Goal: Task Accomplishment & Management: Use online tool/utility

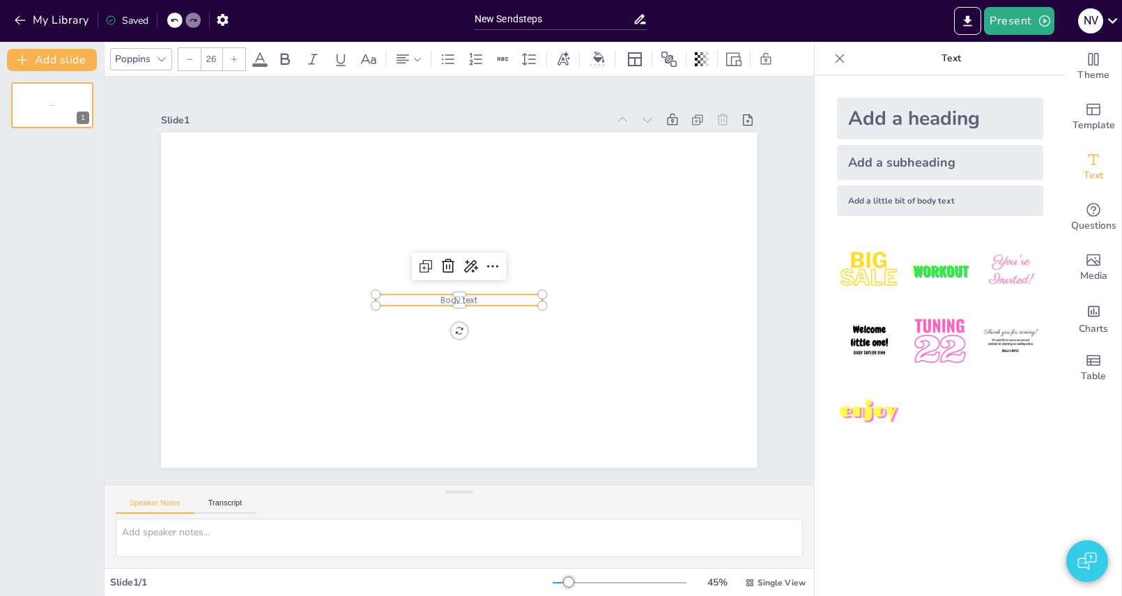
click at [469, 301] on span "Body text" at bounding box center [458, 299] width 37 height 11
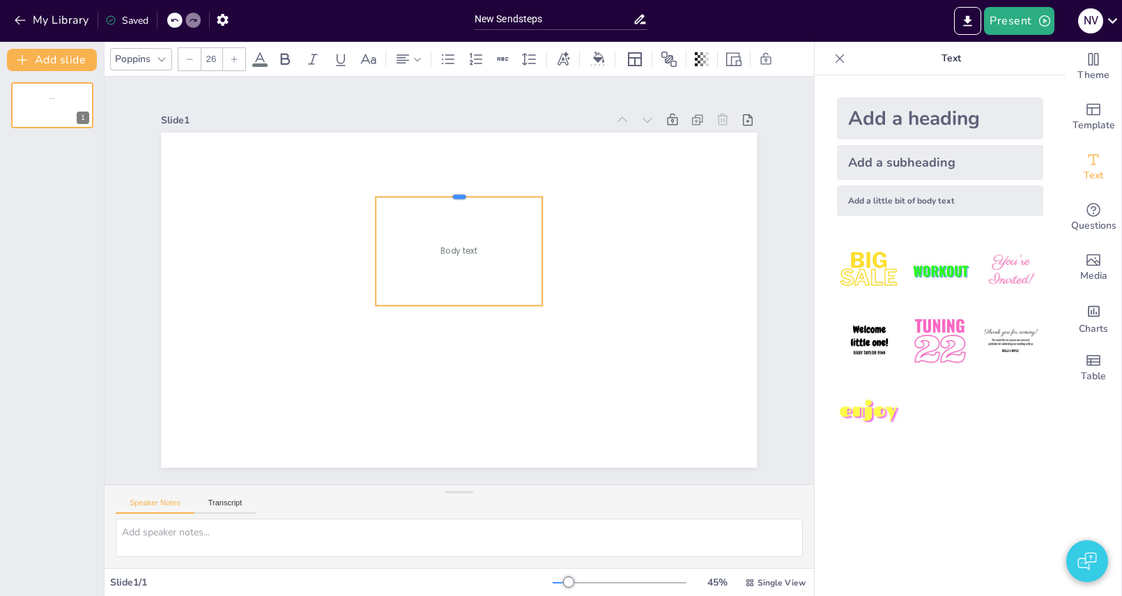
drag, startPoint x: 461, startPoint y: 291, endPoint x: 470, endPoint y: 199, distance: 93.1
click at [470, 196] on div at bounding box center [459, 190] width 167 height 11
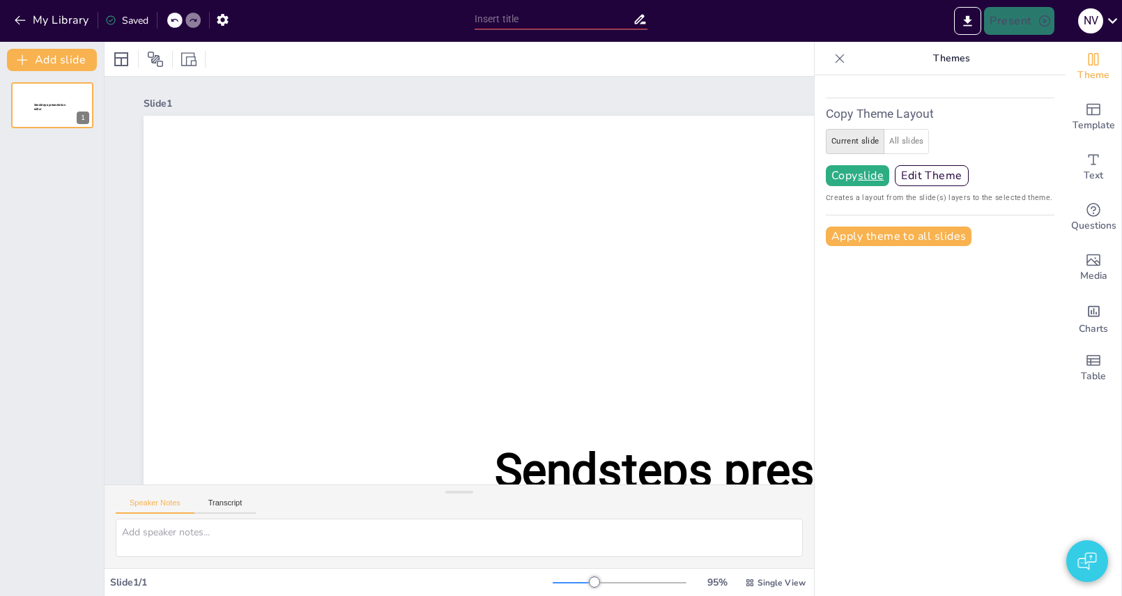
type input "New Sendsteps"
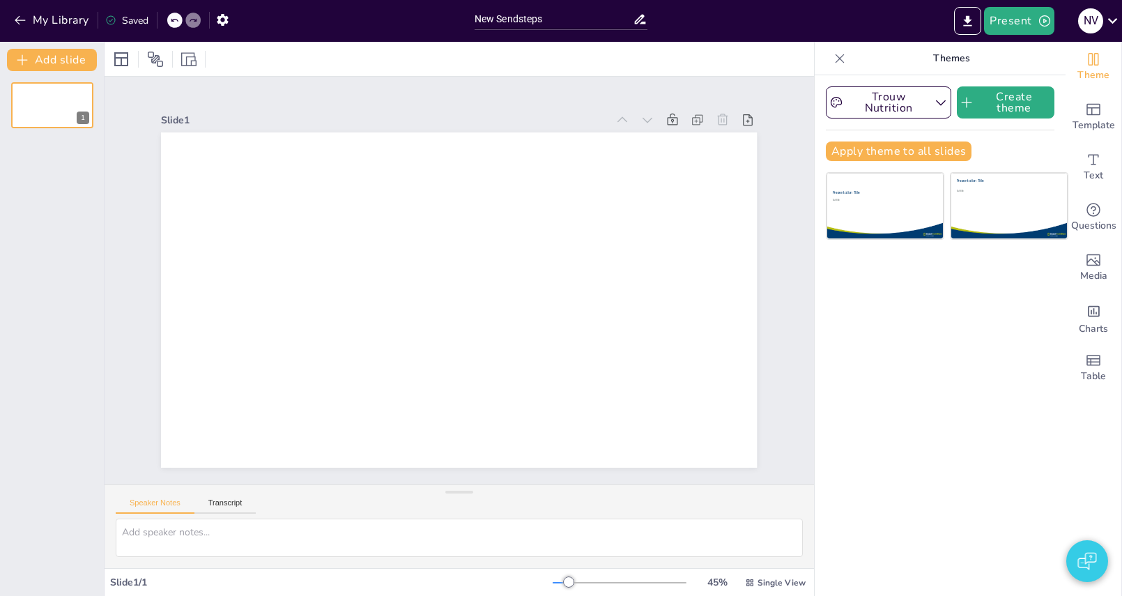
drag, startPoint x: 844, startPoint y: 58, endPoint x: 1008, endPoint y: 114, distance: 173.2
click at [846, 59] on icon at bounding box center [840, 59] width 14 height 14
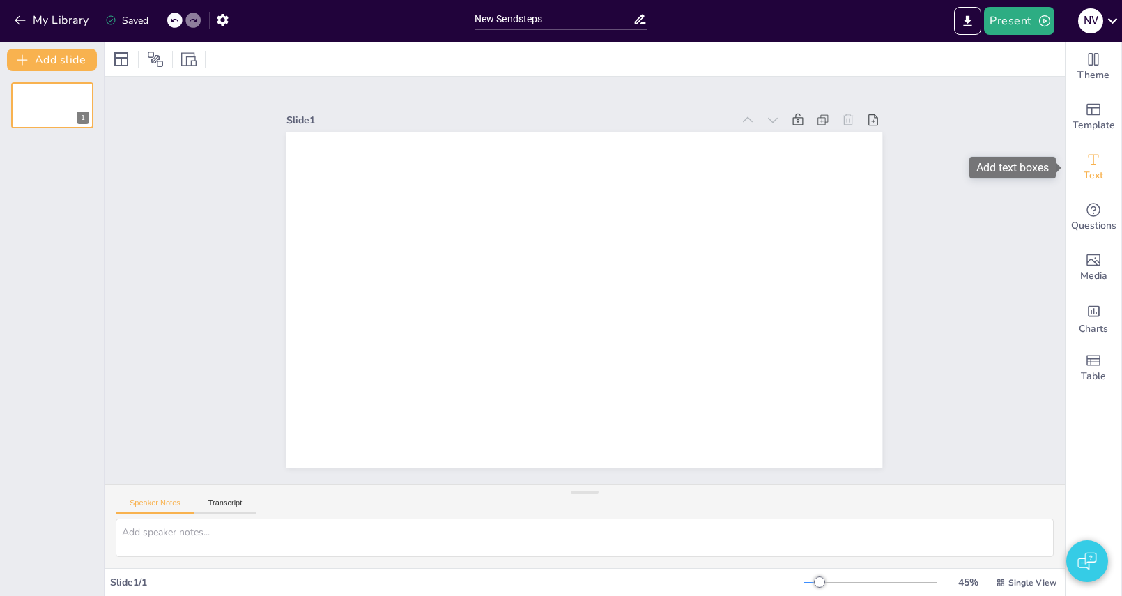
click at [1103, 164] on div "Text" at bounding box center [1093, 167] width 56 height 50
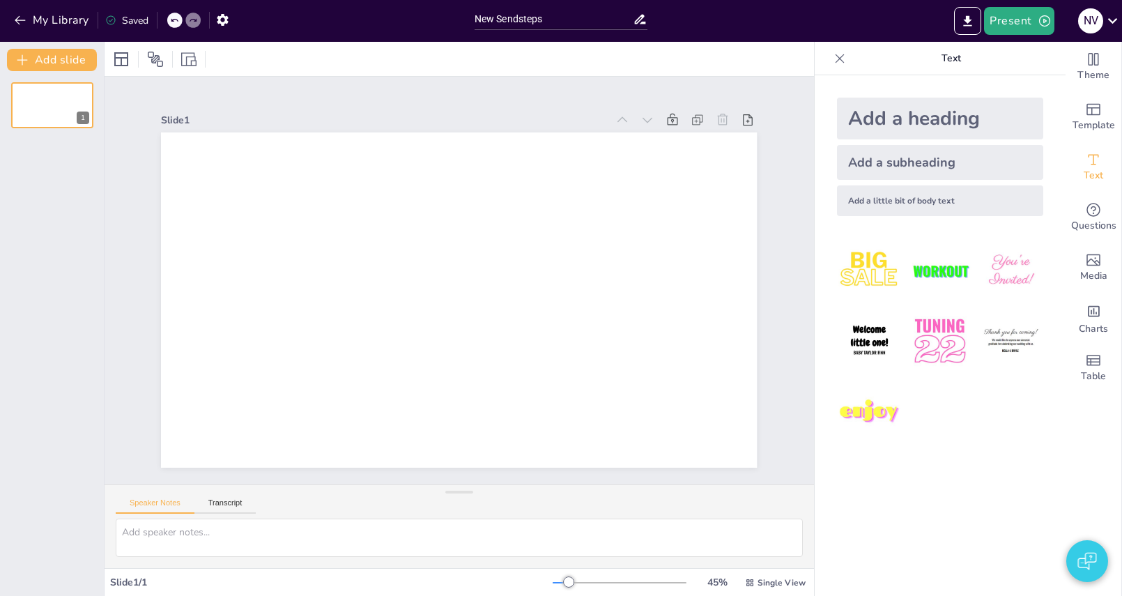
click at [921, 117] on div "Add a heading" at bounding box center [940, 119] width 206 height 42
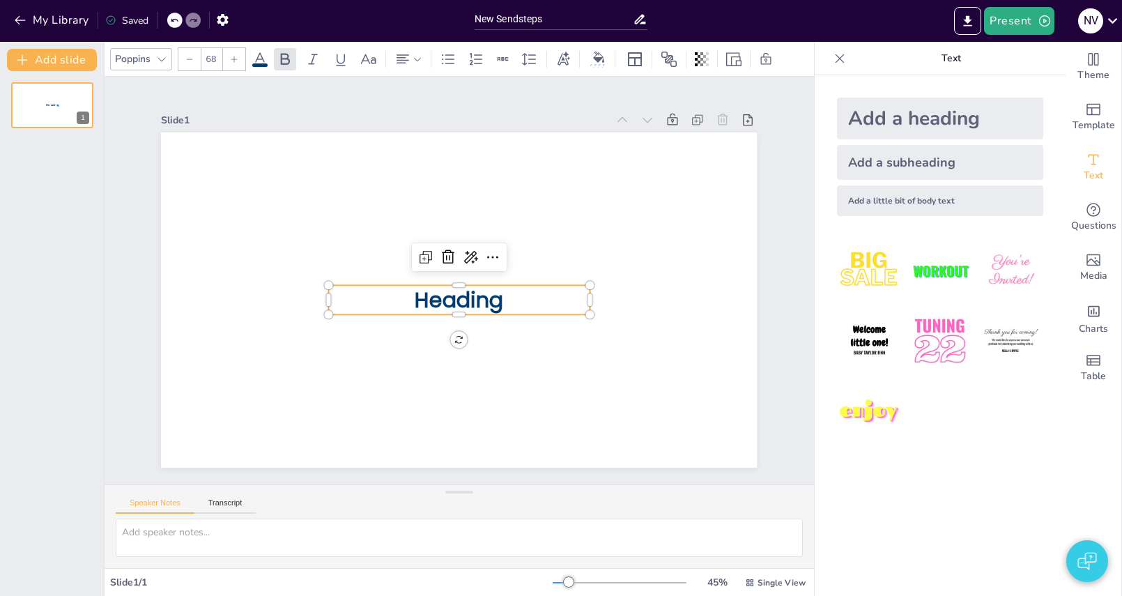
click at [469, 307] on span "Heading" at bounding box center [459, 299] width 88 height 29
click at [469, 306] on span "Heading" at bounding box center [459, 299] width 88 height 29
click at [440, 305] on span "Heading" at bounding box center [459, 299] width 88 height 29
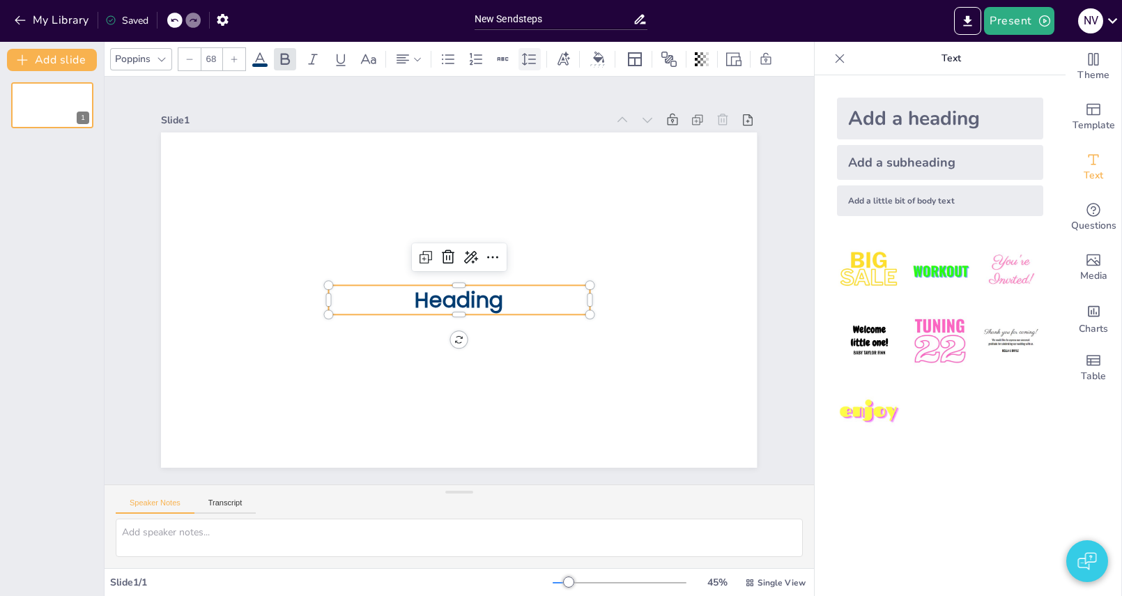
click at [531, 59] on icon at bounding box center [529, 59] width 14 height 13
drag, startPoint x: 555, startPoint y: 288, endPoint x: 532, endPoint y: 288, distance: 22.3
click at [553, 287] on p "Heading" at bounding box center [459, 299] width 261 height 29
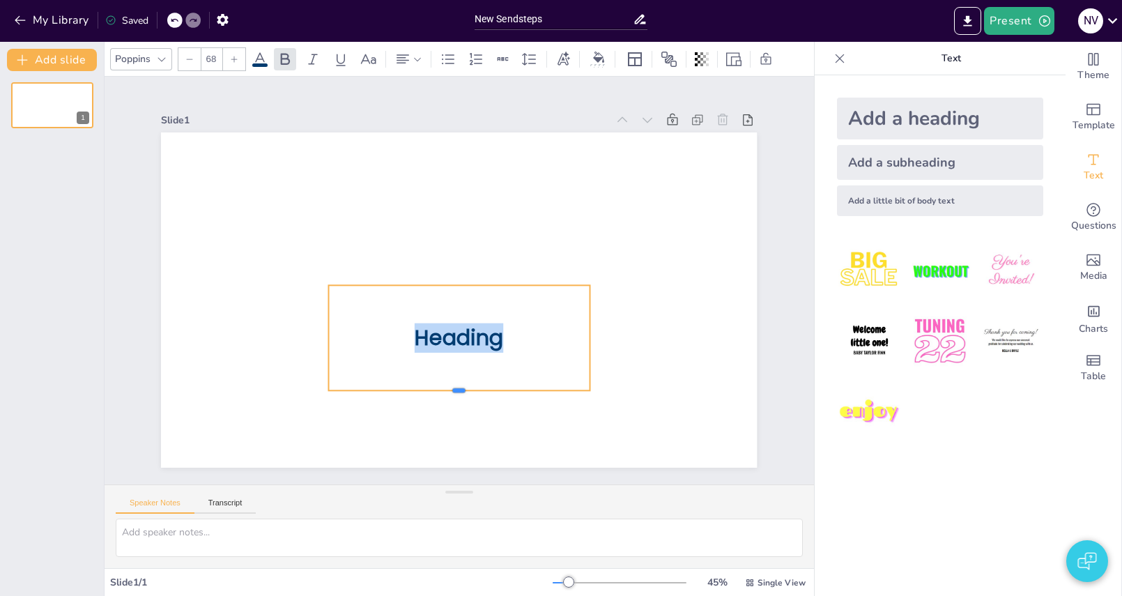
drag, startPoint x: 458, startPoint y: 317, endPoint x: 466, endPoint y: 393, distance: 76.4
click at [466, 393] on div at bounding box center [459, 396] width 261 height 11
click at [527, 60] on icon at bounding box center [529, 59] width 17 height 17
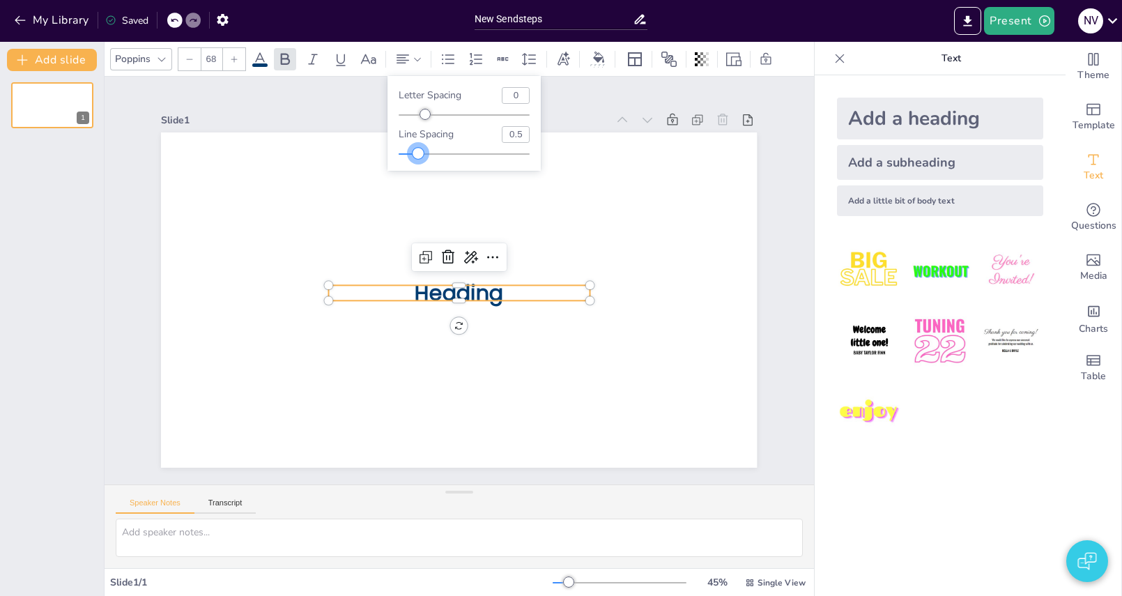
type input "0.5"
drag, startPoint x: 481, startPoint y: 153, endPoint x: 390, endPoint y: 153, distance: 91.3
click at [390, 153] on div "Letter spacing 0 Line spacing 0.5" at bounding box center [463, 123] width 153 height 95
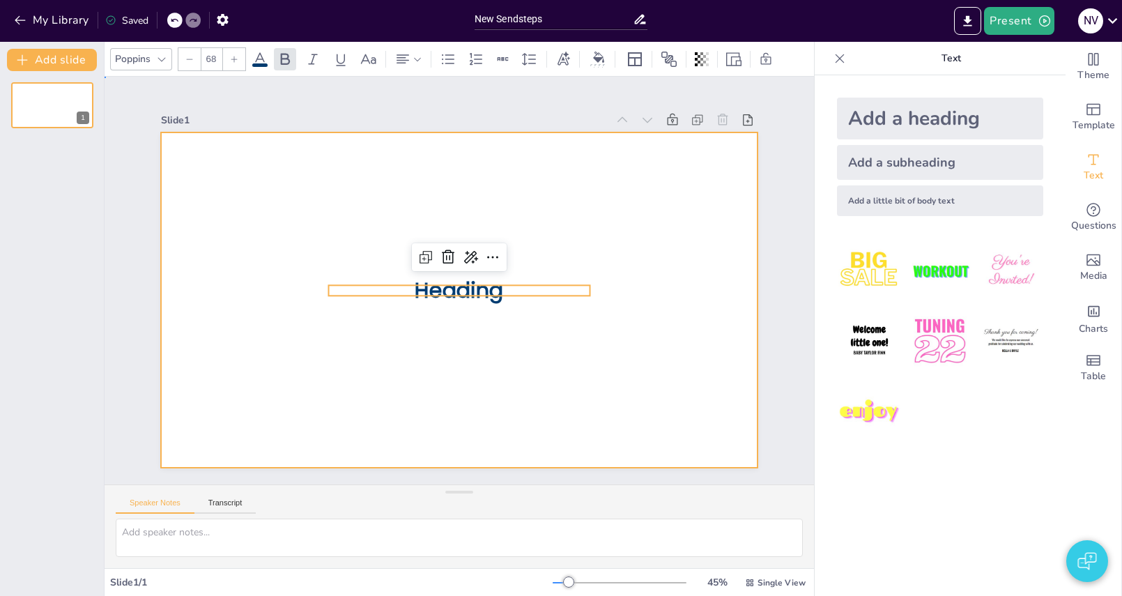
click at [367, 187] on div at bounding box center [459, 299] width 596 height 335
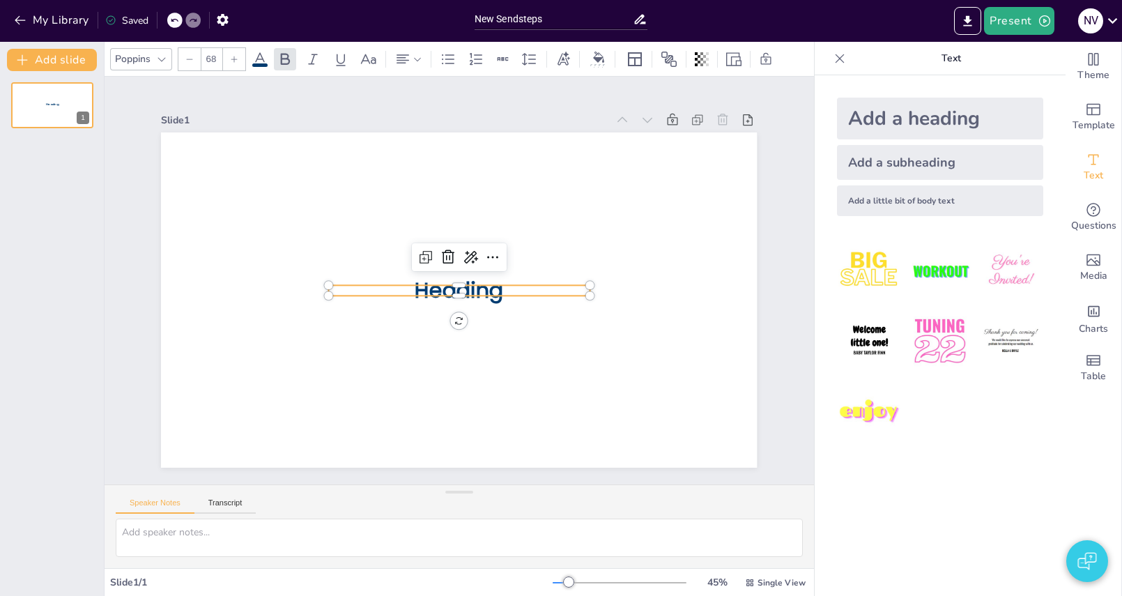
click at [483, 279] on span "Heading" at bounding box center [459, 290] width 88 height 29
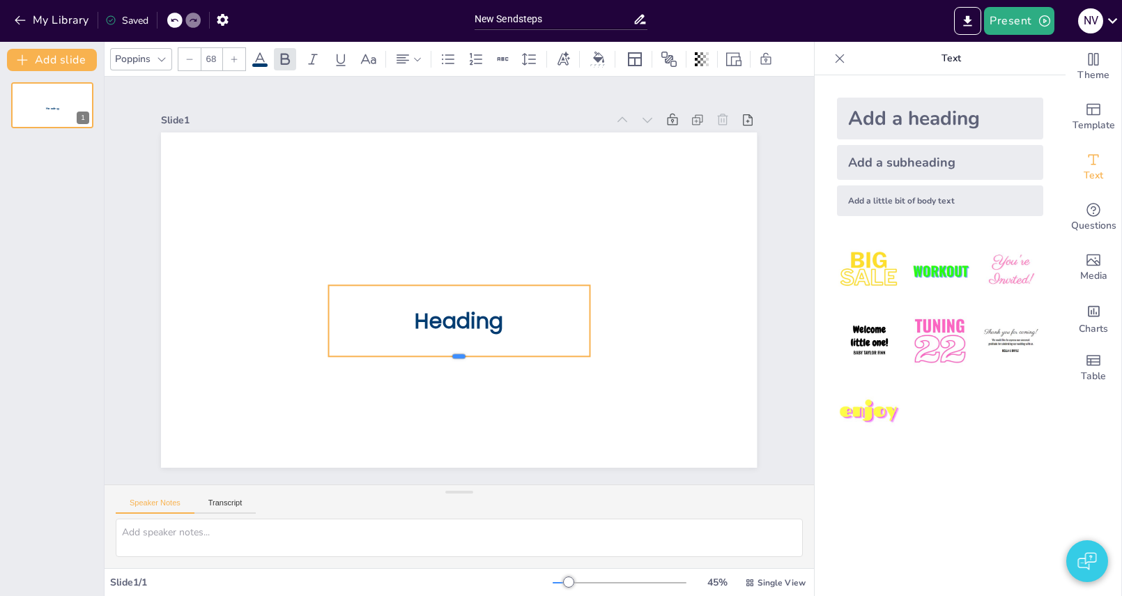
drag, startPoint x: 461, startPoint y: 300, endPoint x: 458, endPoint y: 360, distance: 60.7
click at [458, 360] on div at bounding box center [459, 361] width 261 height 11
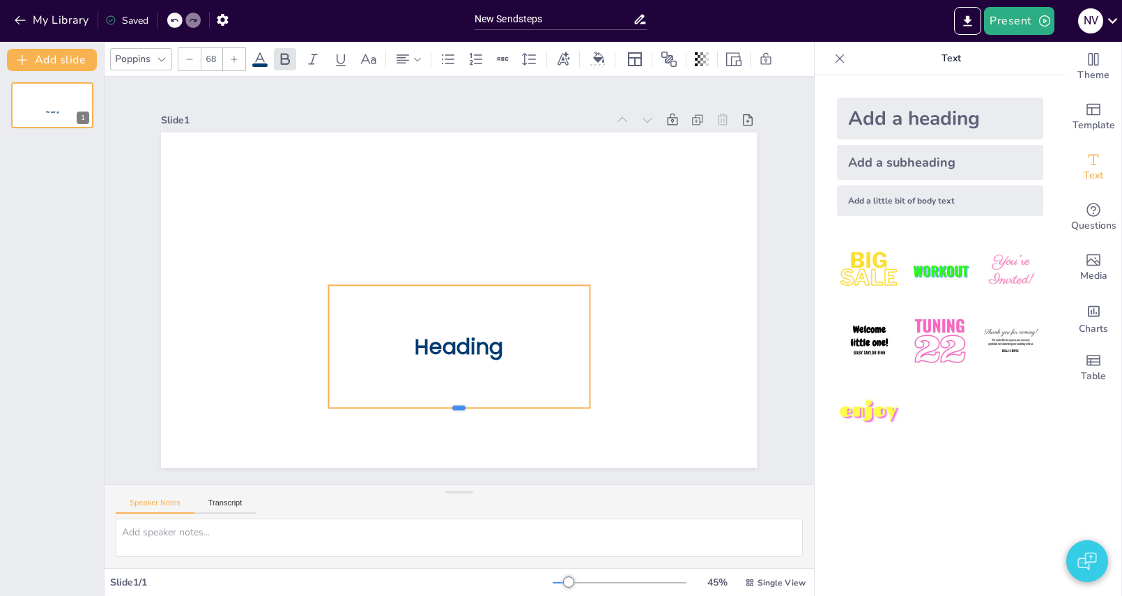
drag, startPoint x: 458, startPoint y: 371, endPoint x: 454, endPoint y: 410, distance: 39.2
click at [454, 410] on div at bounding box center [459, 413] width 261 height 11
click at [481, 348] on span "Heading" at bounding box center [459, 346] width 88 height 29
click at [507, 348] on p "Heading" at bounding box center [459, 346] width 261 height 10
click at [505, 348] on p "Heading" at bounding box center [453, 346] width 261 height 10
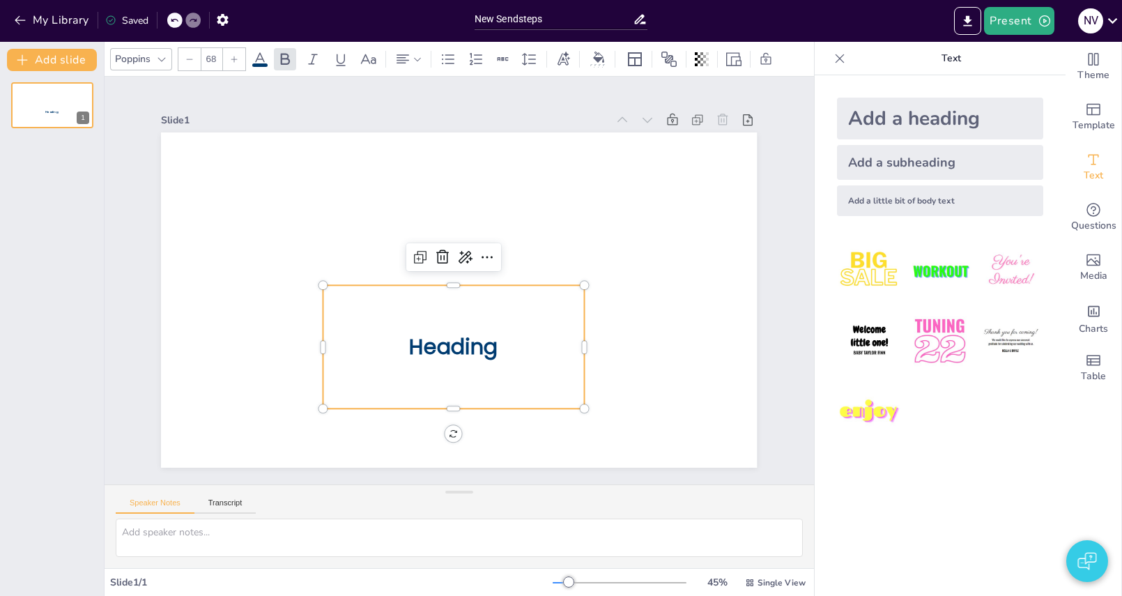
click at [505, 348] on p "Heading" at bounding box center [453, 346] width 261 height 10
click at [479, 352] on span "Heading" at bounding box center [453, 346] width 88 height 29
click at [532, 62] on icon at bounding box center [529, 59] width 17 height 17
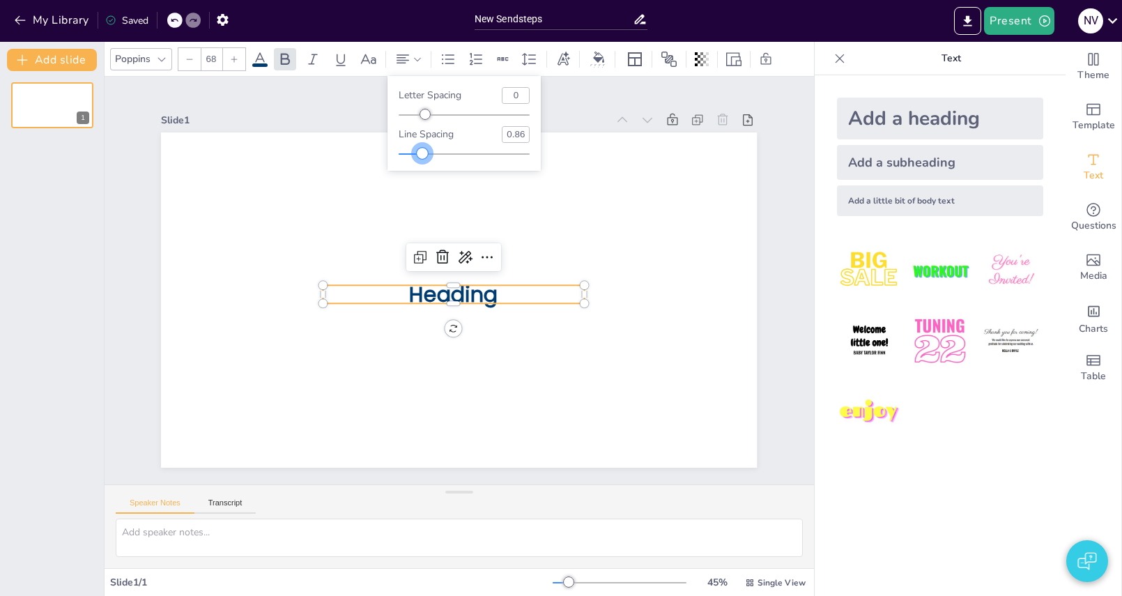
type input "0.87"
drag, startPoint x: 435, startPoint y: 150, endPoint x: 621, endPoint y: 248, distance: 210.0
click at [423, 153] on div at bounding box center [422, 153] width 11 height 11
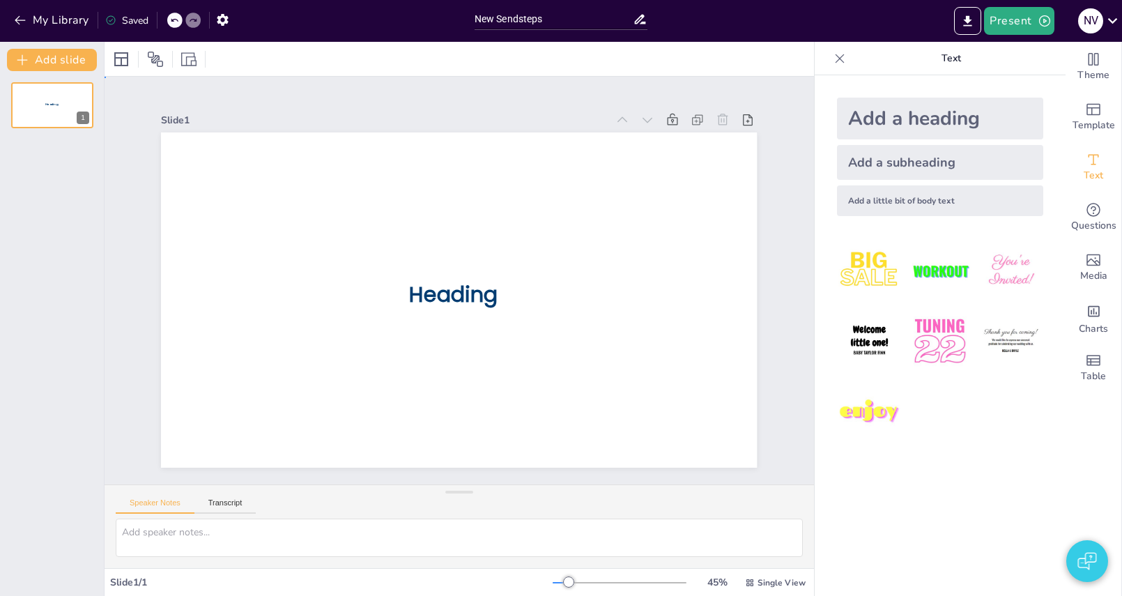
click at [547, 98] on div "Slide 1 Heading" at bounding box center [459, 280] width 596 height 374
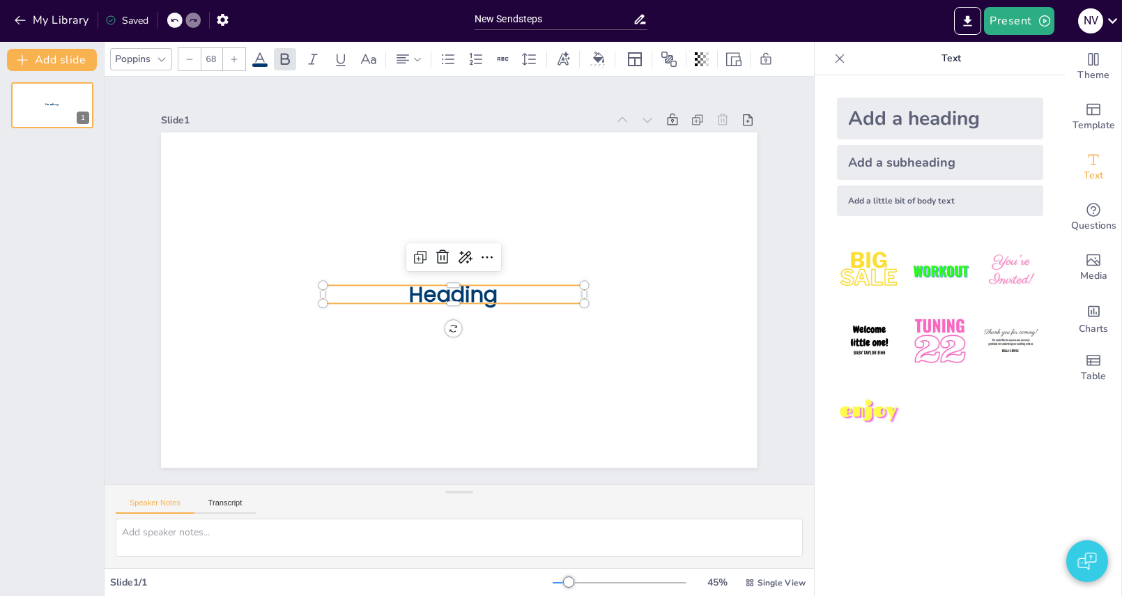
click at [470, 300] on span "Heading" at bounding box center [453, 293] width 88 height 29
click at [494, 302] on span "Heading" at bounding box center [453, 293] width 88 height 29
click at [494, 302] on span "Heading" at bounding box center [453, 299] width 88 height 29
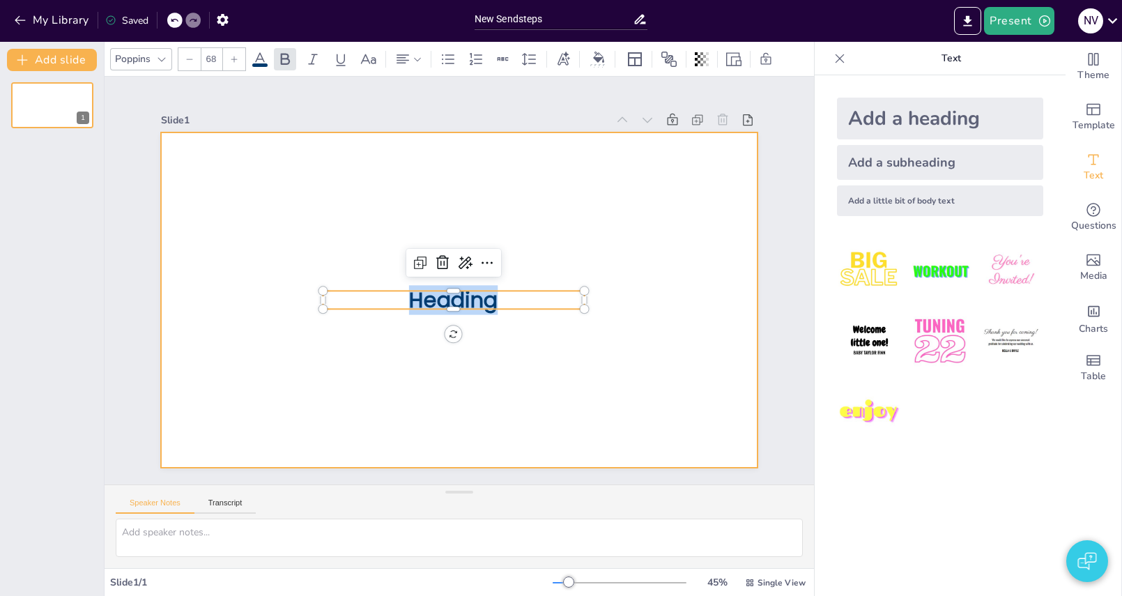
drag, startPoint x: 453, startPoint y: 307, endPoint x: 461, endPoint y: 343, distance: 37.9
click at [447, 360] on div "Heading" at bounding box center [459, 299] width 596 height 335
click at [513, 331] on div at bounding box center [459, 299] width 596 height 335
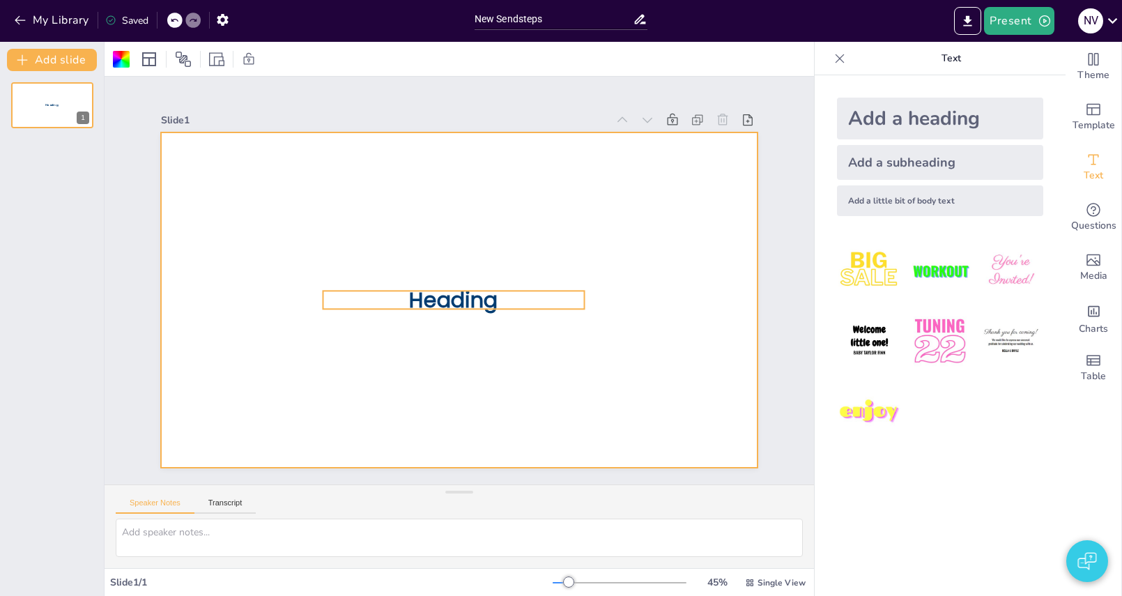
click at [470, 305] on span "Heading" at bounding box center [453, 299] width 88 height 29
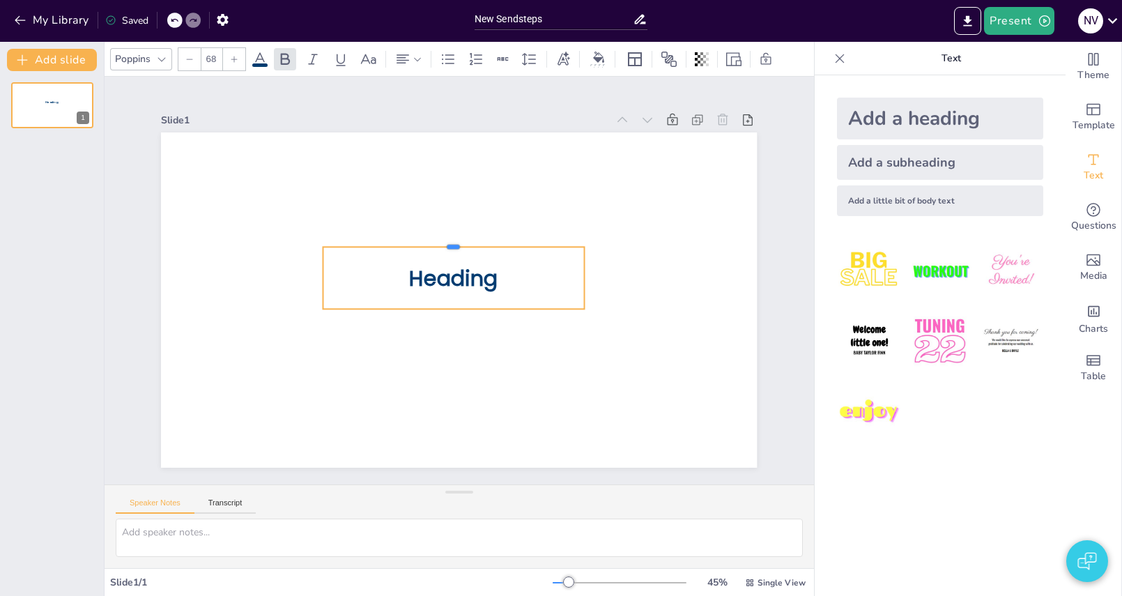
drag, startPoint x: 456, startPoint y: 289, endPoint x: 463, endPoint y: 245, distance: 44.3
click at [463, 245] on div at bounding box center [453, 240] width 261 height 11
click at [906, 116] on div "Add a heading" at bounding box center [940, 119] width 206 height 42
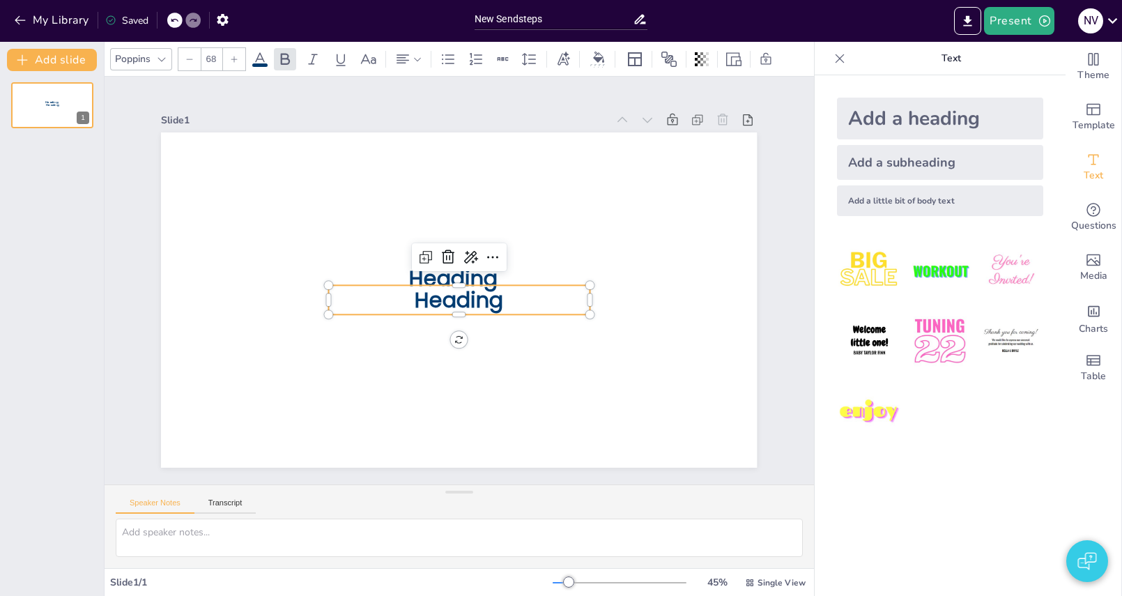
click at [910, 122] on div "Add a heading" at bounding box center [940, 119] width 206 height 42
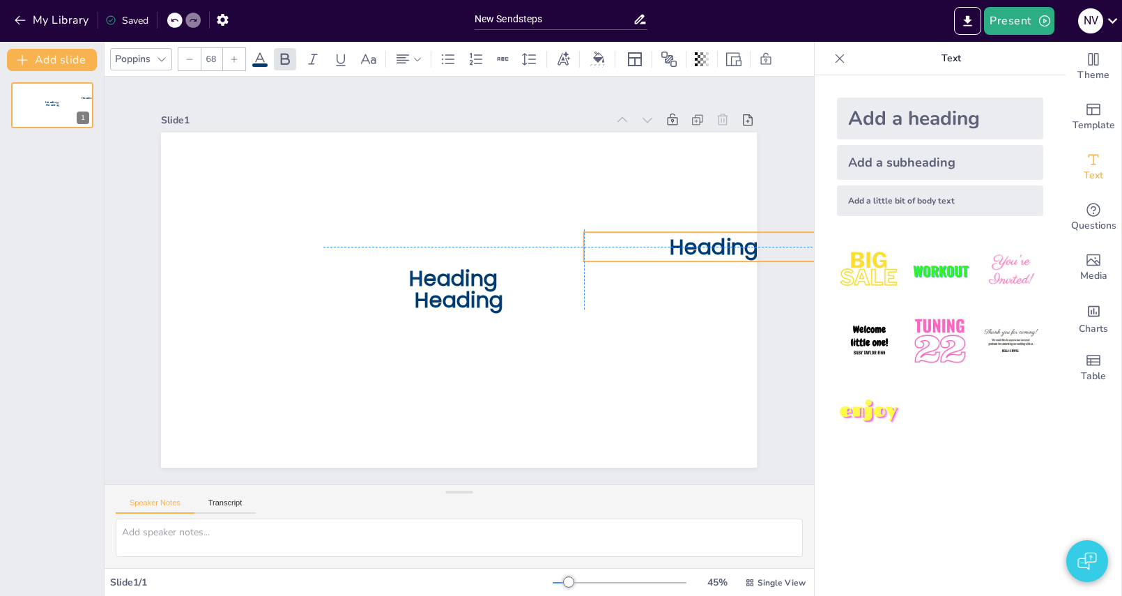
drag, startPoint x: 488, startPoint y: 308, endPoint x: 734, endPoint y: 254, distance: 251.9
click at [734, 254] on span "Heading" at bounding box center [714, 246] width 88 height 29
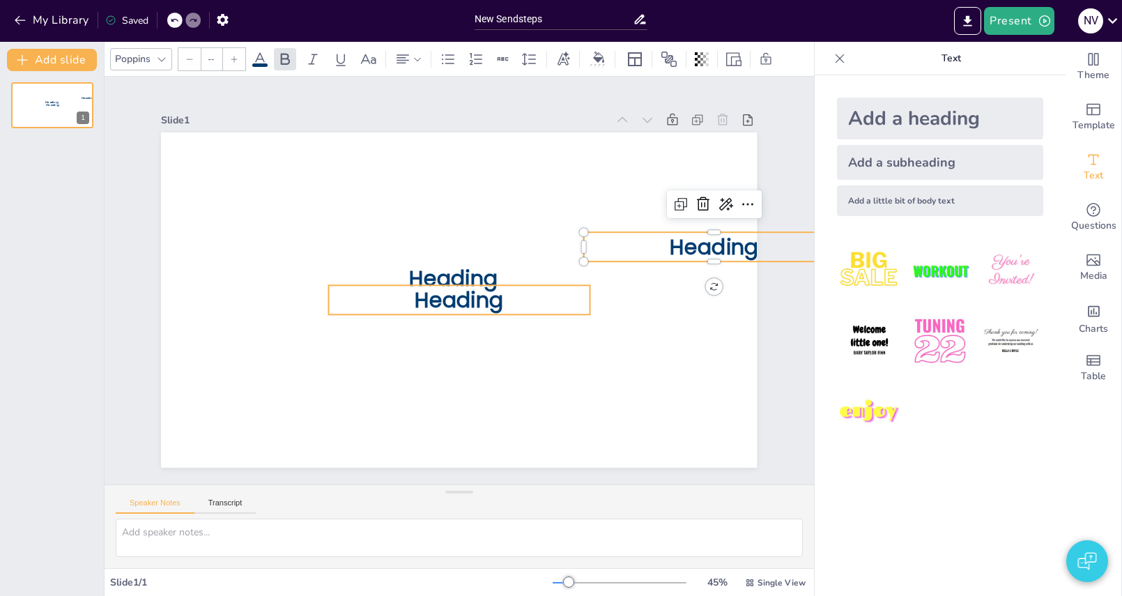
type input "68"
click at [463, 306] on span "Heading" at bounding box center [459, 299] width 88 height 29
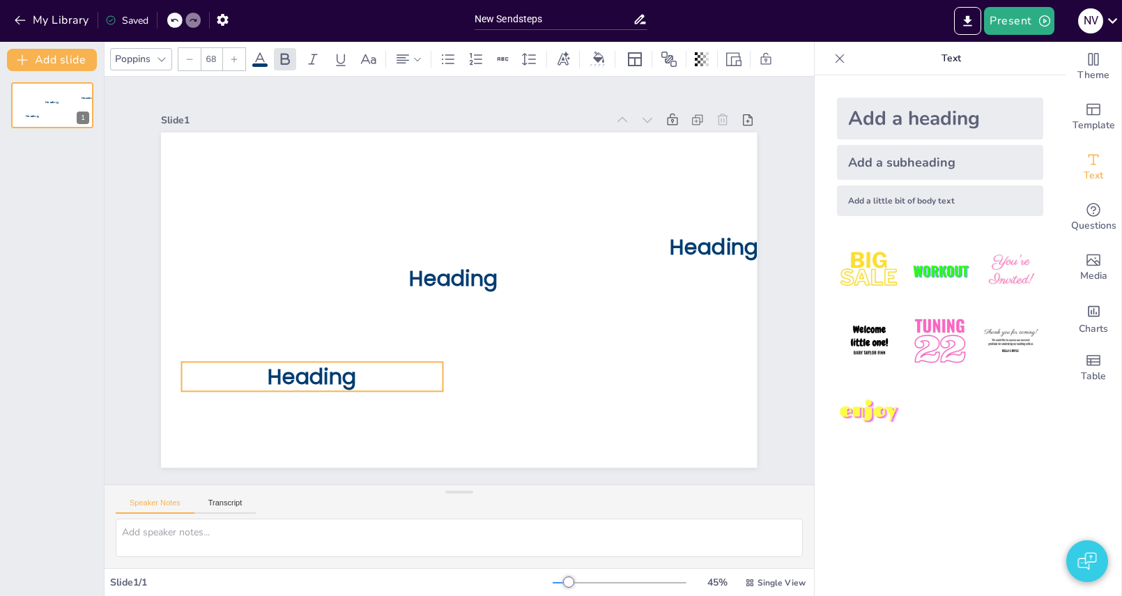
drag, startPoint x: 491, startPoint y: 297, endPoint x: 344, endPoint y: 373, distance: 165.8
click at [344, 373] on span "Heading" at bounding box center [312, 376] width 88 height 29
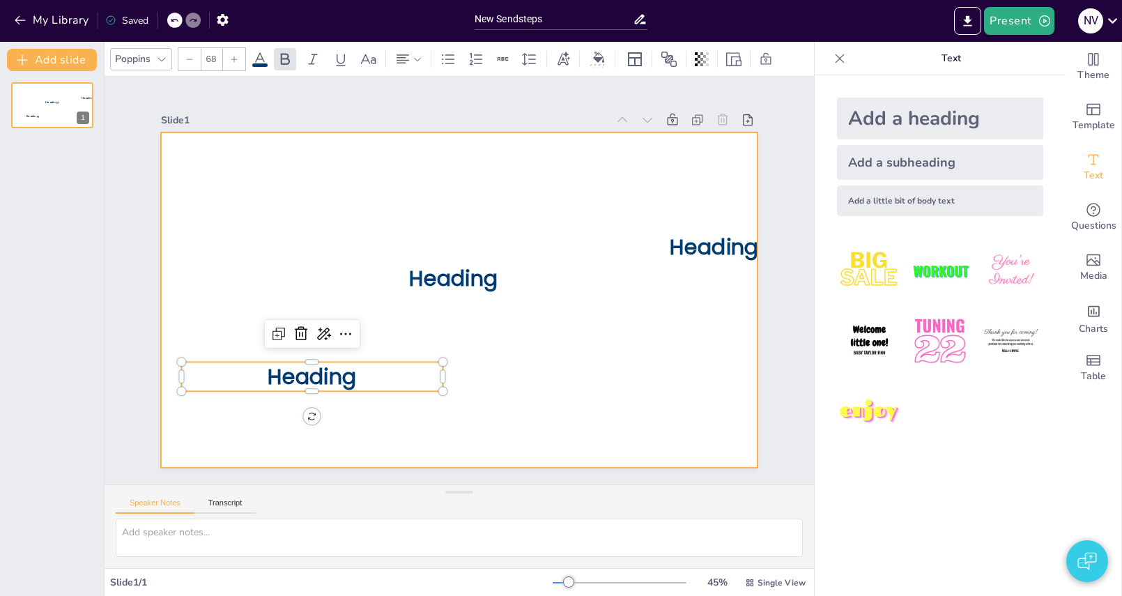
click at [613, 326] on div at bounding box center [459, 299] width 596 height 335
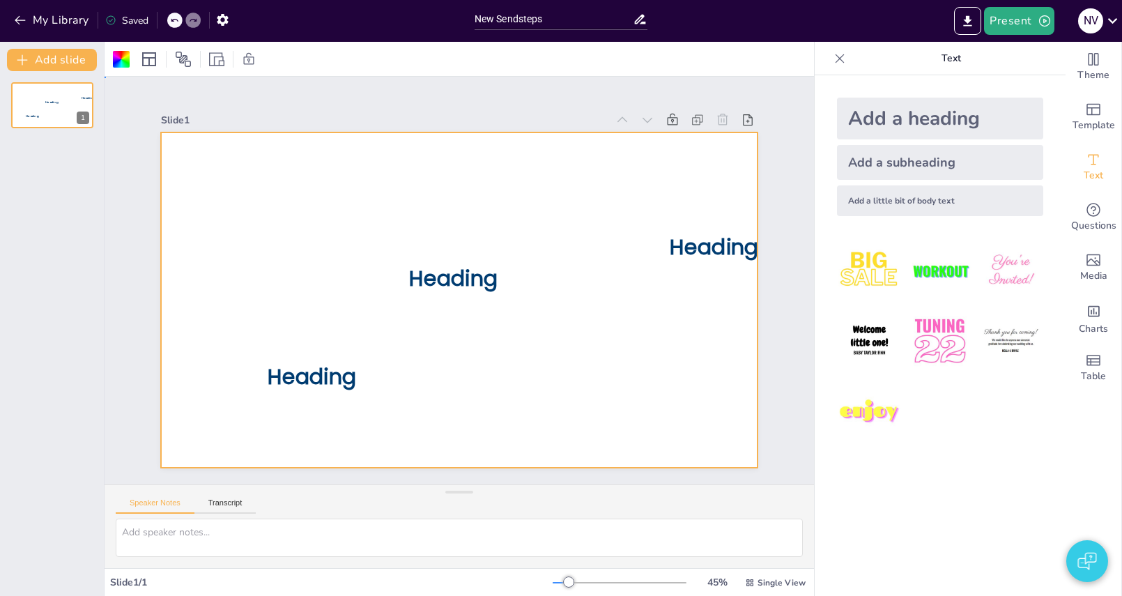
drag, startPoint x: 725, startPoint y: 224, endPoint x: 720, endPoint y: 233, distance: 10.9
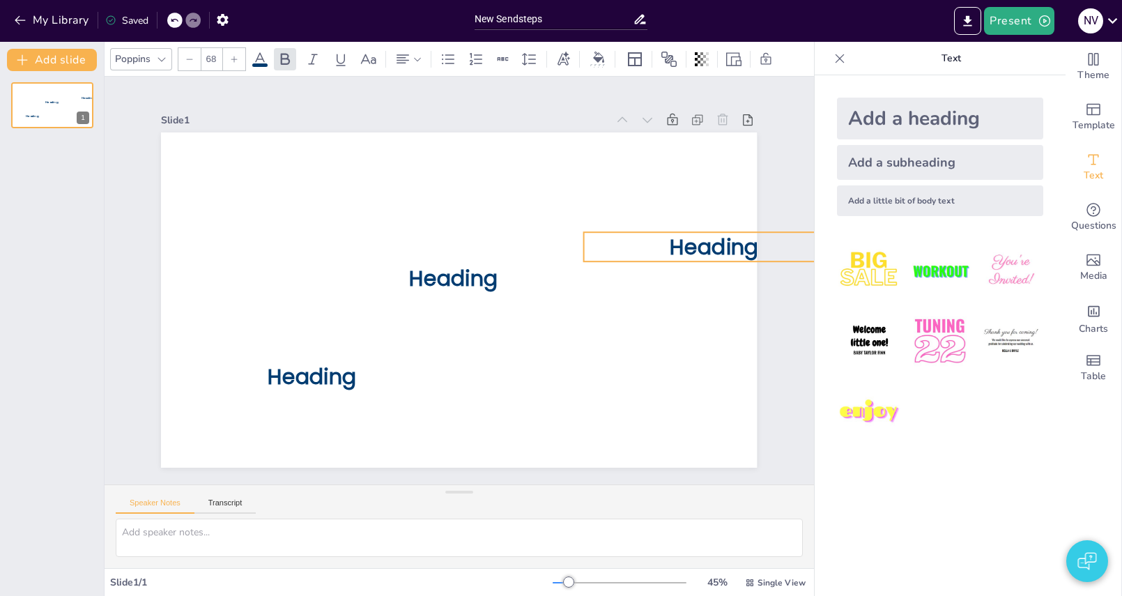
drag, startPoint x: 718, startPoint y: 240, endPoint x: 727, endPoint y: 247, distance: 11.0
click at [718, 240] on span "Heading" at bounding box center [714, 246] width 88 height 29
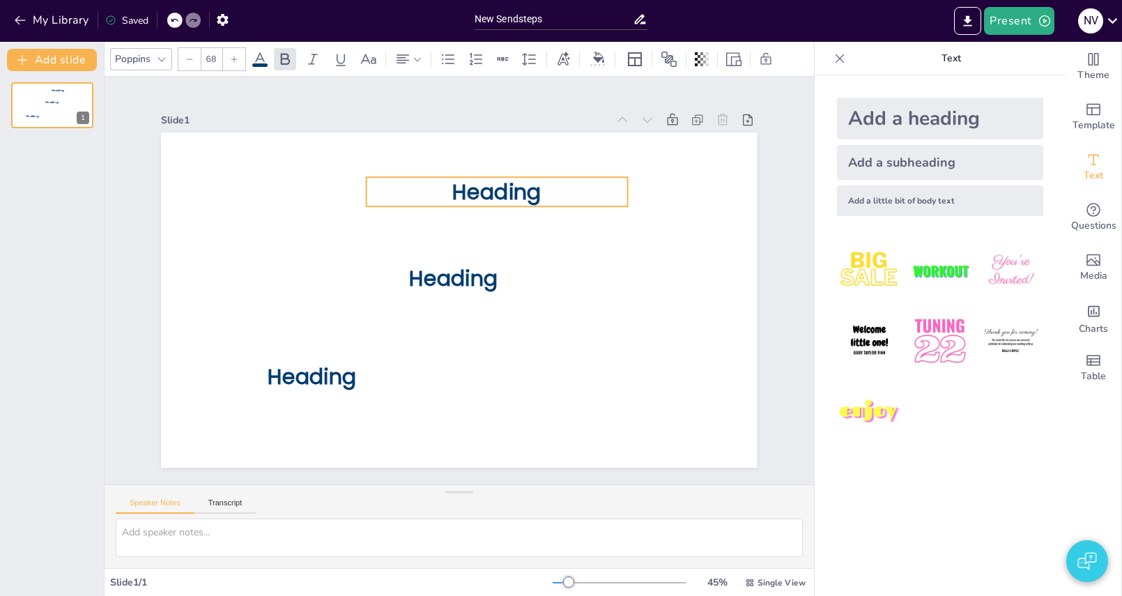
drag, startPoint x: 639, startPoint y: 228, endPoint x: 515, endPoint y: 193, distance: 128.8
click at [515, 193] on span "Heading" at bounding box center [496, 191] width 88 height 29
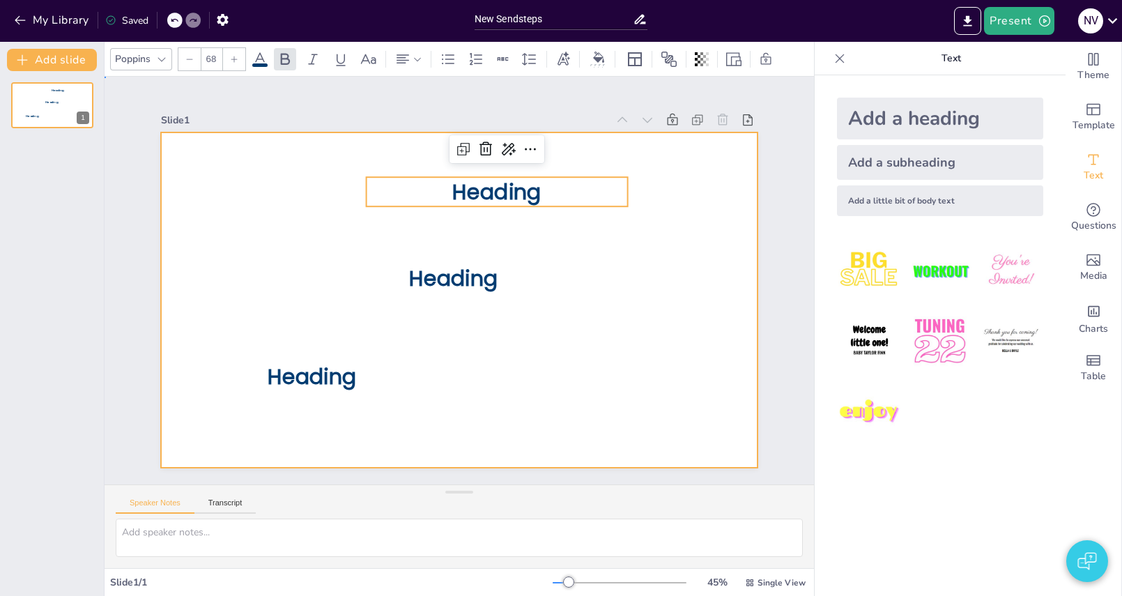
drag, startPoint x: 621, startPoint y: 336, endPoint x: 632, endPoint y: 328, distance: 13.4
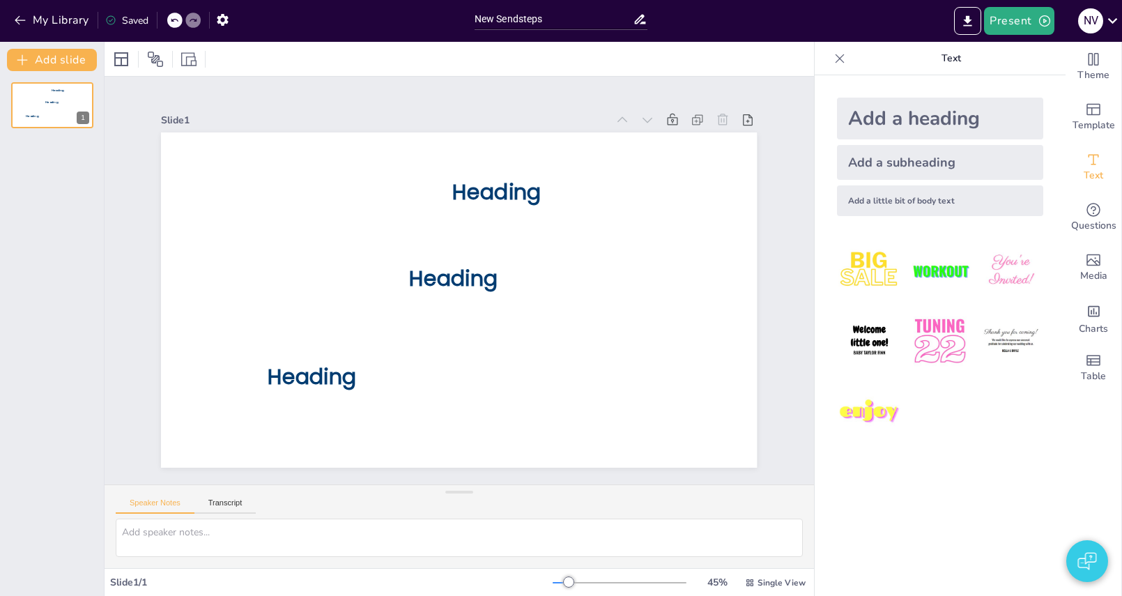
click at [836, 49] on div at bounding box center [839, 58] width 22 height 22
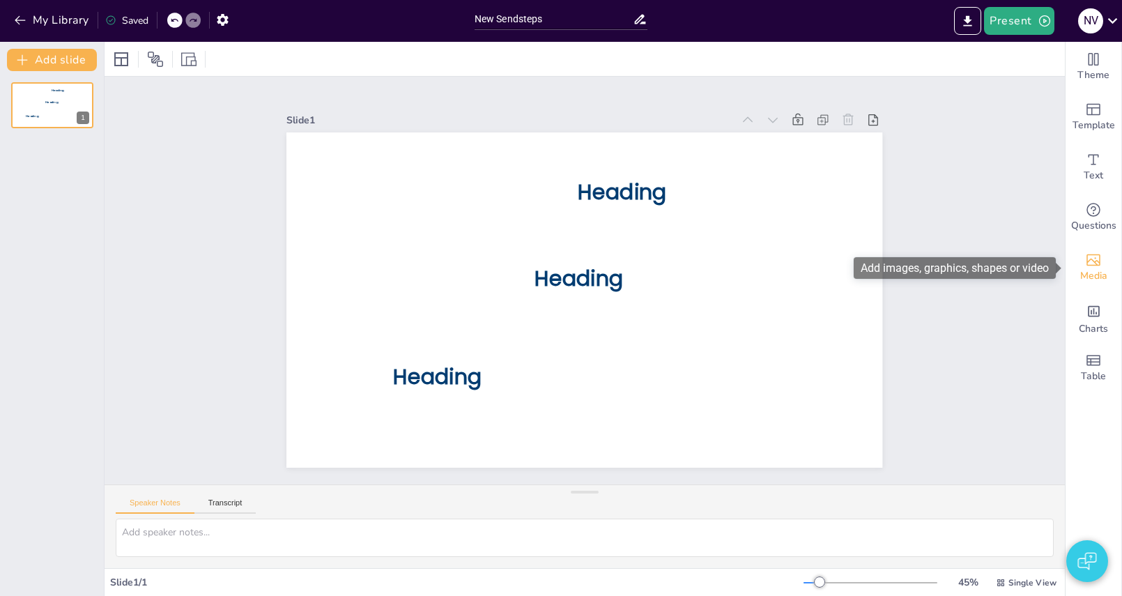
drag, startPoint x: 1108, startPoint y: 268, endPoint x: 1107, endPoint y: 257, distance: 11.2
click at [1108, 268] on div "Media" at bounding box center [1093, 267] width 56 height 50
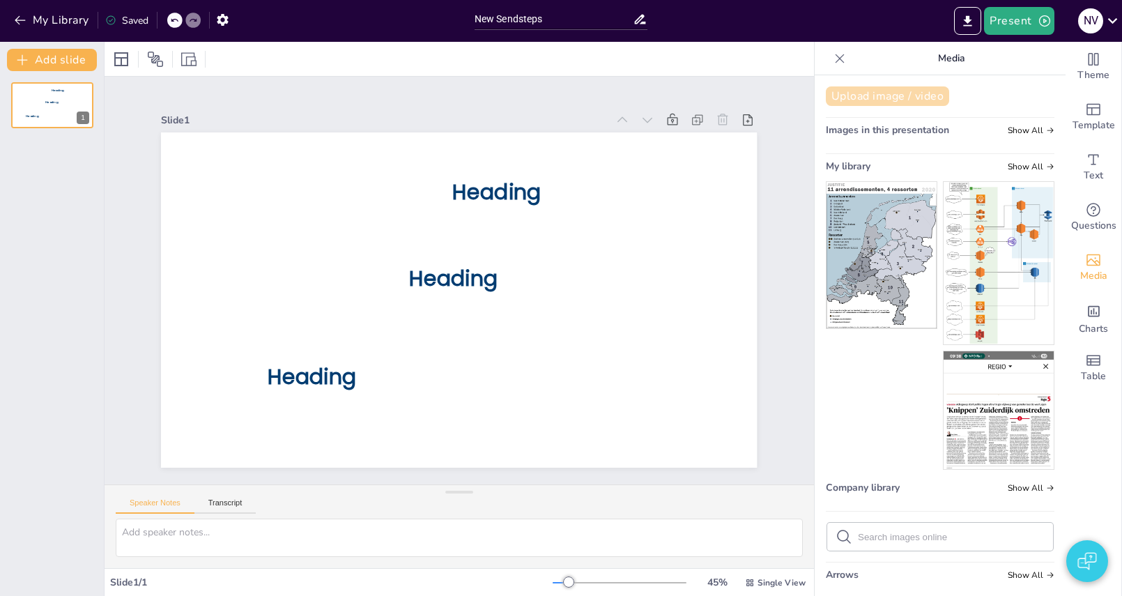
click at [895, 100] on button "Upload image / video" at bounding box center [887, 96] width 123 height 20
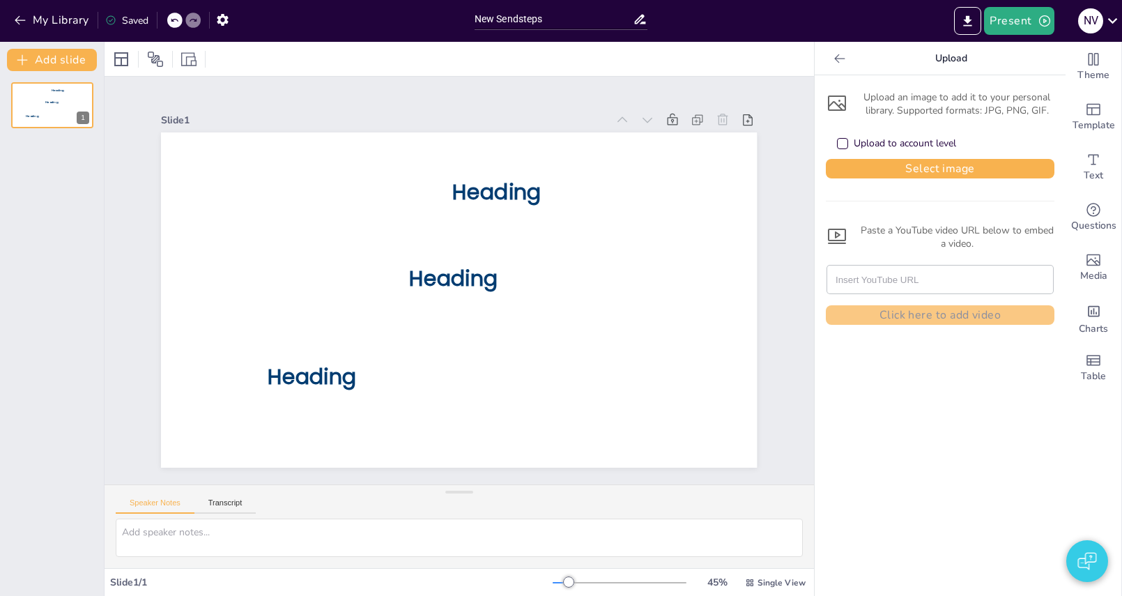
click at [848, 140] on div "Upload to account level" at bounding box center [896, 144] width 119 height 14
click at [934, 169] on button "Select image" at bounding box center [940, 169] width 229 height 20
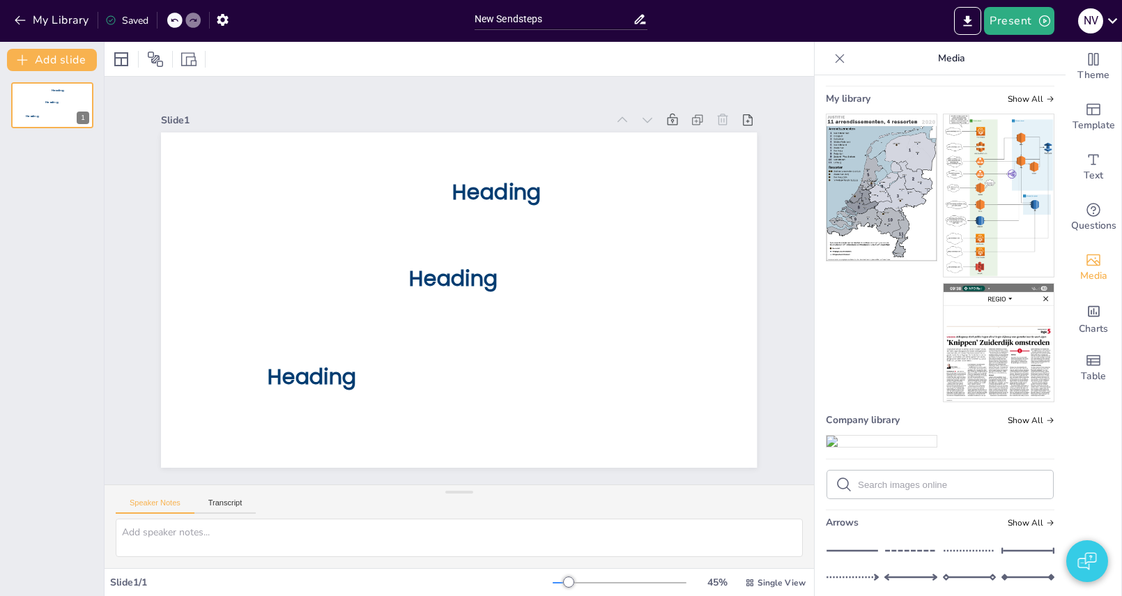
scroll to position [238, 0]
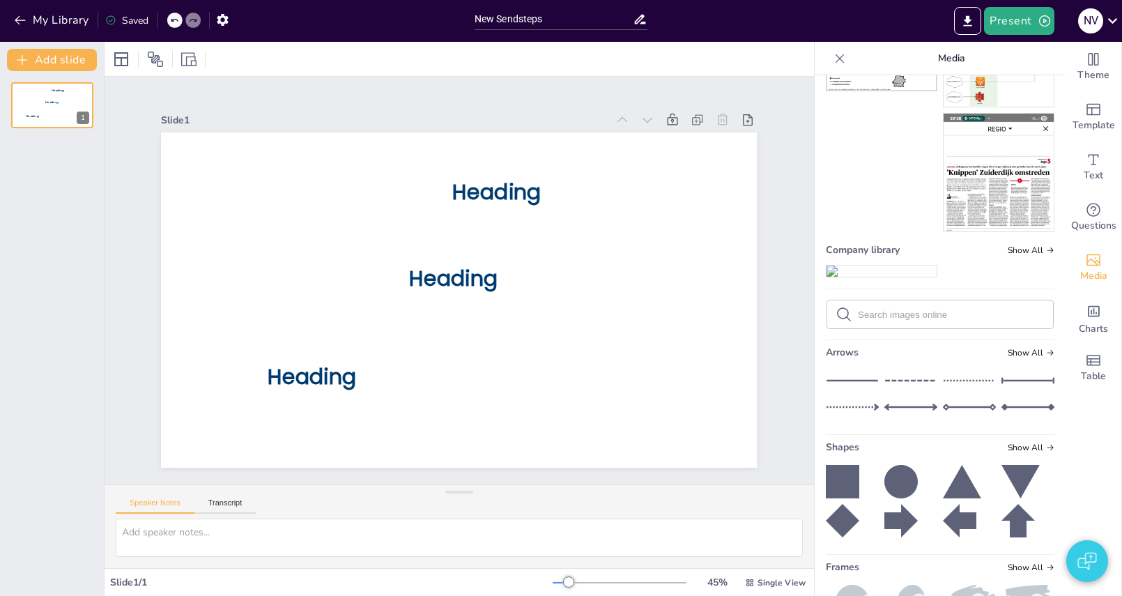
click at [875, 277] on img at bounding box center [881, 270] width 110 height 11
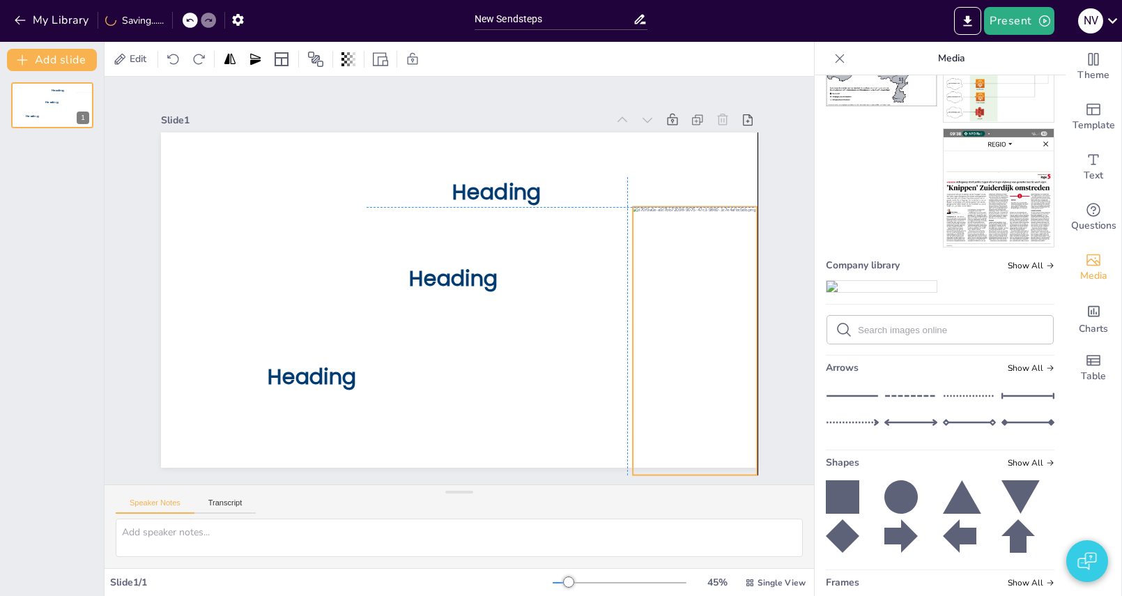
drag, startPoint x: 470, startPoint y: 290, endPoint x: 703, endPoint y: 331, distance: 236.3
click at [703, 331] on div at bounding box center [695, 341] width 124 height 268
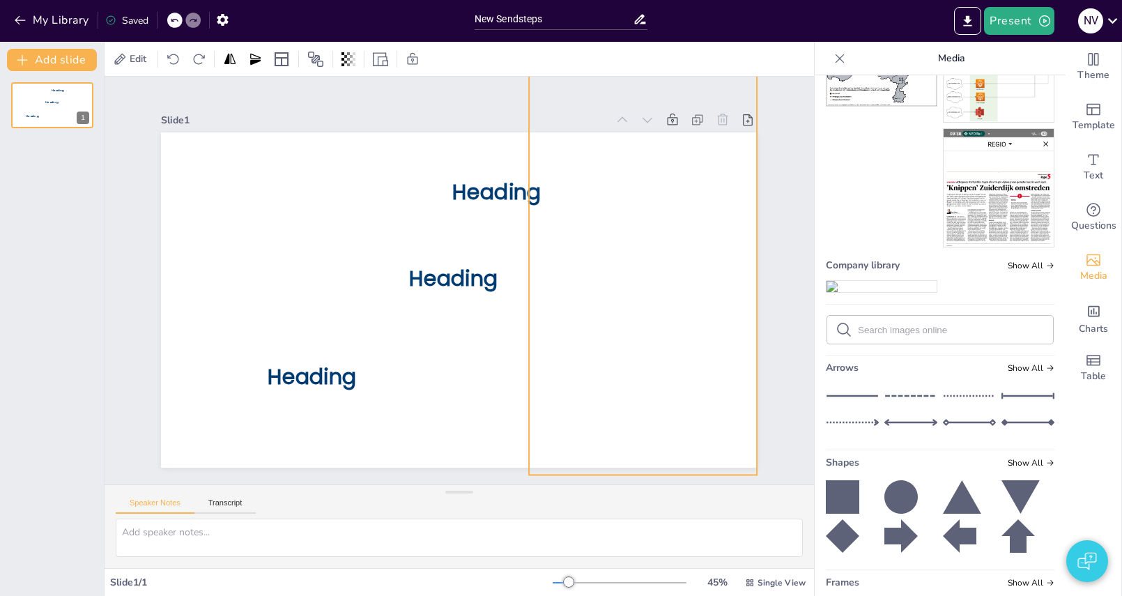
drag, startPoint x: 635, startPoint y: 207, endPoint x: 531, endPoint y: 205, distance: 103.8
click at [531, 205] on div "Heading Heading Heading" at bounding box center [459, 299] width 596 height 335
click at [626, 280] on div at bounding box center [643, 228] width 228 height 493
click at [1033, 23] on button "Present" at bounding box center [1019, 21] width 70 height 28
click at [1021, 82] on li "Play presentation" at bounding box center [1039, 86] width 109 height 22
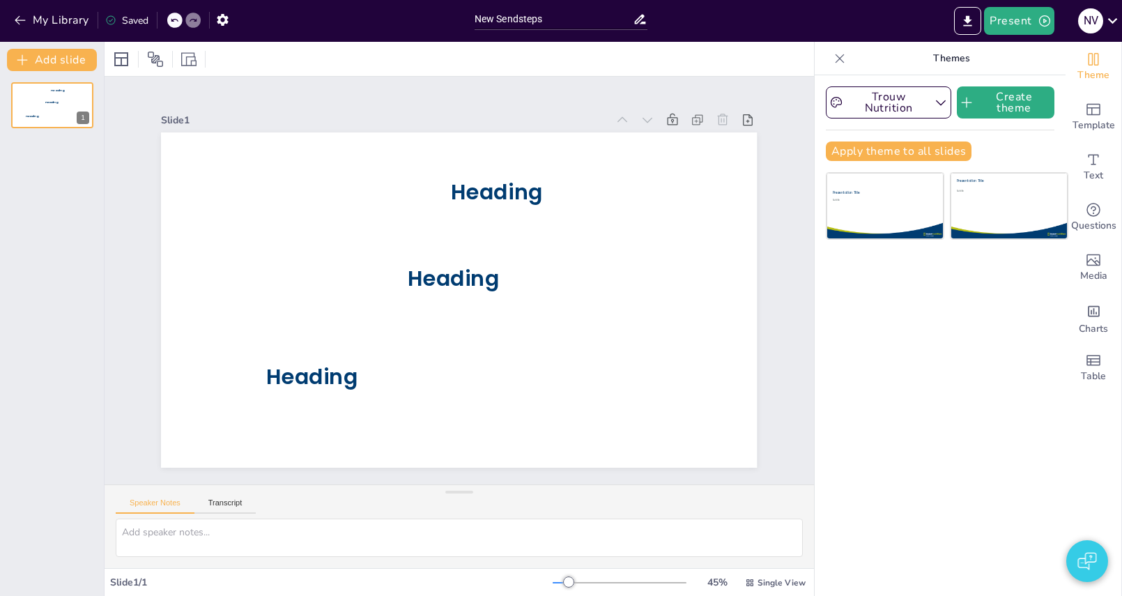
click at [838, 57] on icon at bounding box center [839, 58] width 9 height 9
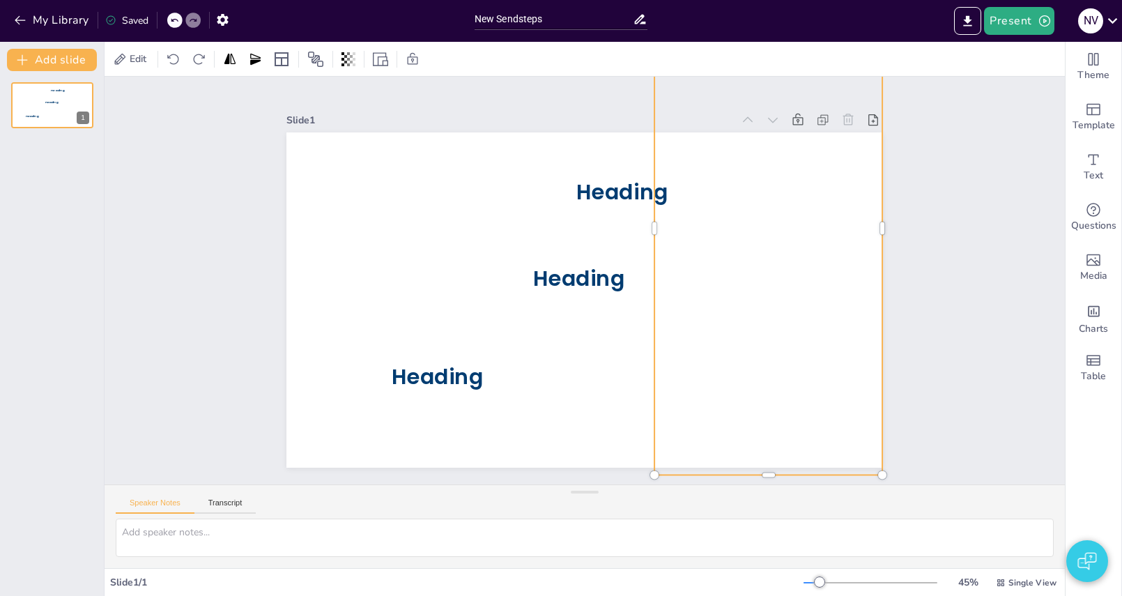
click at [752, 292] on div at bounding box center [769, 228] width 228 height 493
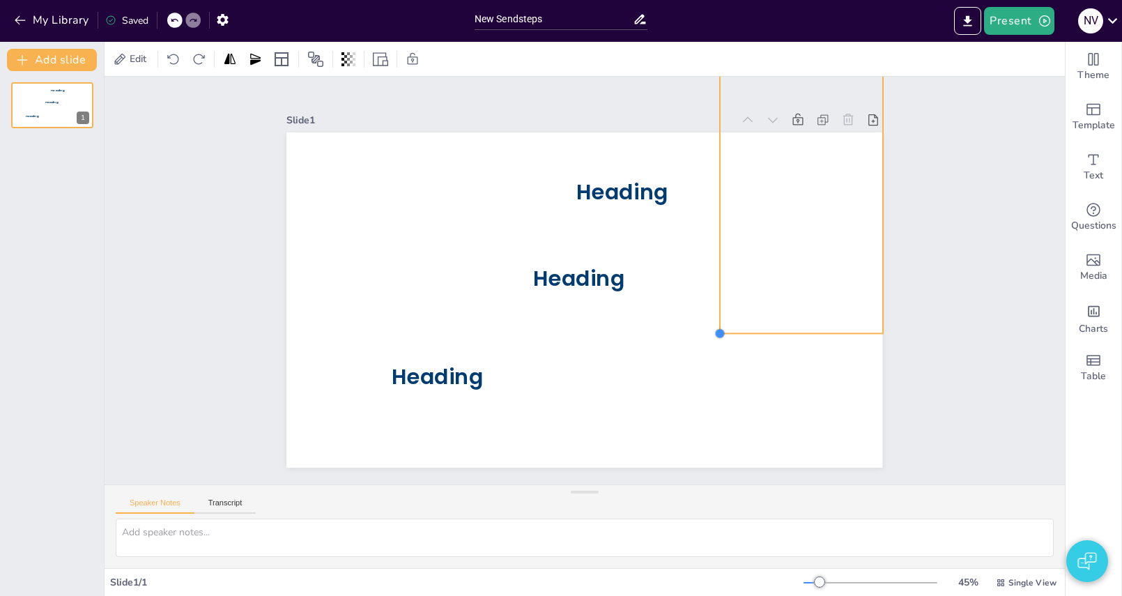
drag, startPoint x: 658, startPoint y: 477, endPoint x: 794, endPoint y: 322, distance: 205.9
click at [794, 322] on div "Heading Heading Heading" at bounding box center [584, 299] width 596 height 335
drag, startPoint x: 814, startPoint y: 242, endPoint x: 808, endPoint y: 381, distance: 138.8
click at [808, 381] on div at bounding box center [798, 290] width 156 height 338
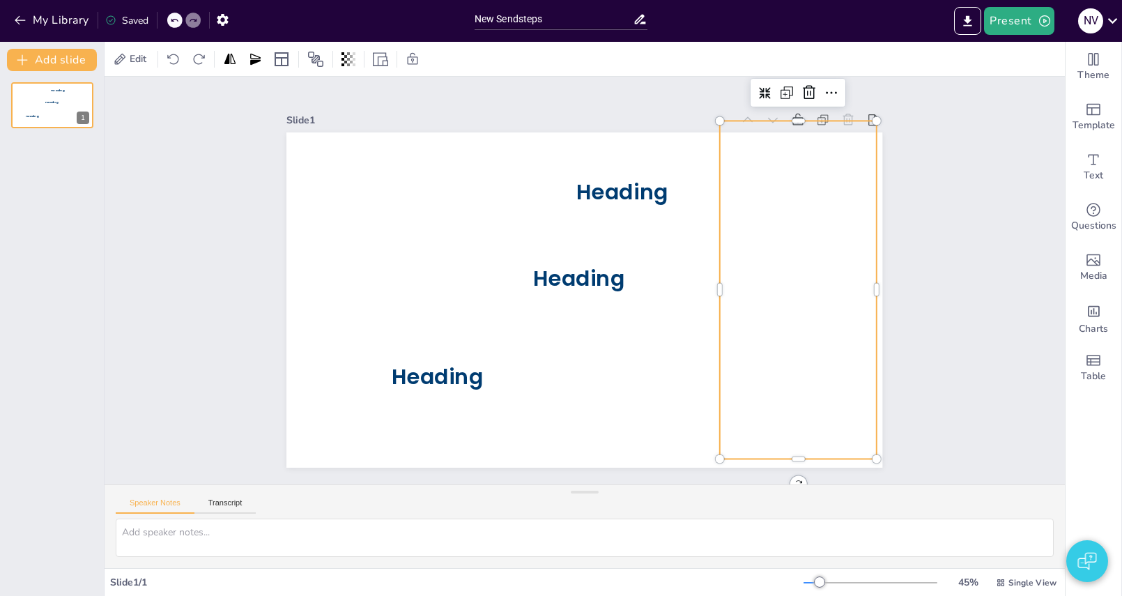
click at [954, 307] on div "Slide 1 Heading Heading Heading" at bounding box center [585, 281] width 960 height 408
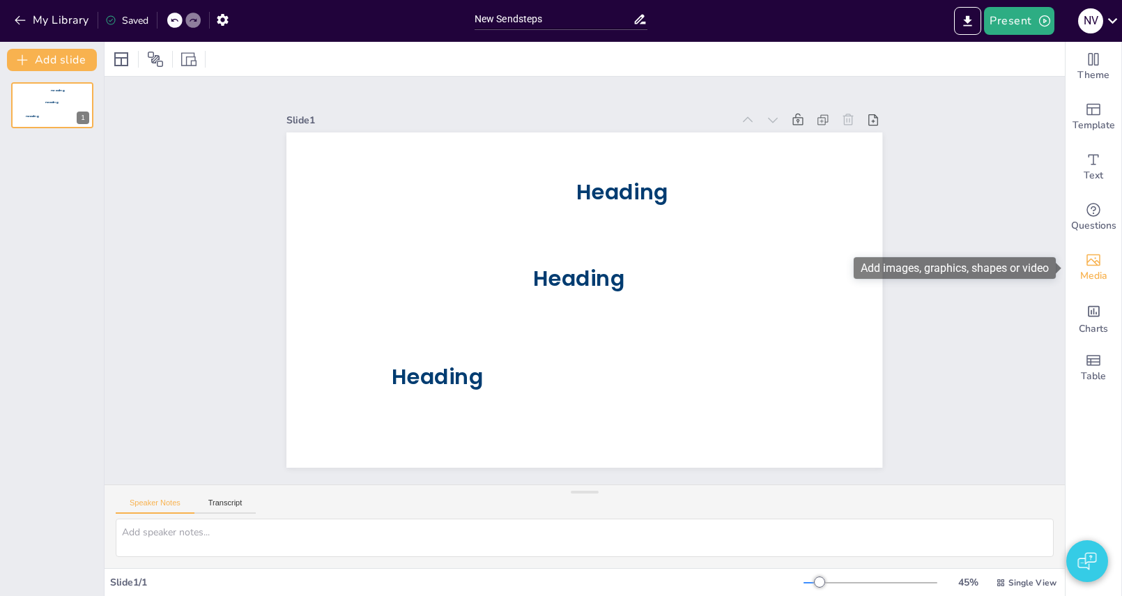
click at [1084, 253] on div "Media" at bounding box center [1093, 267] width 56 height 50
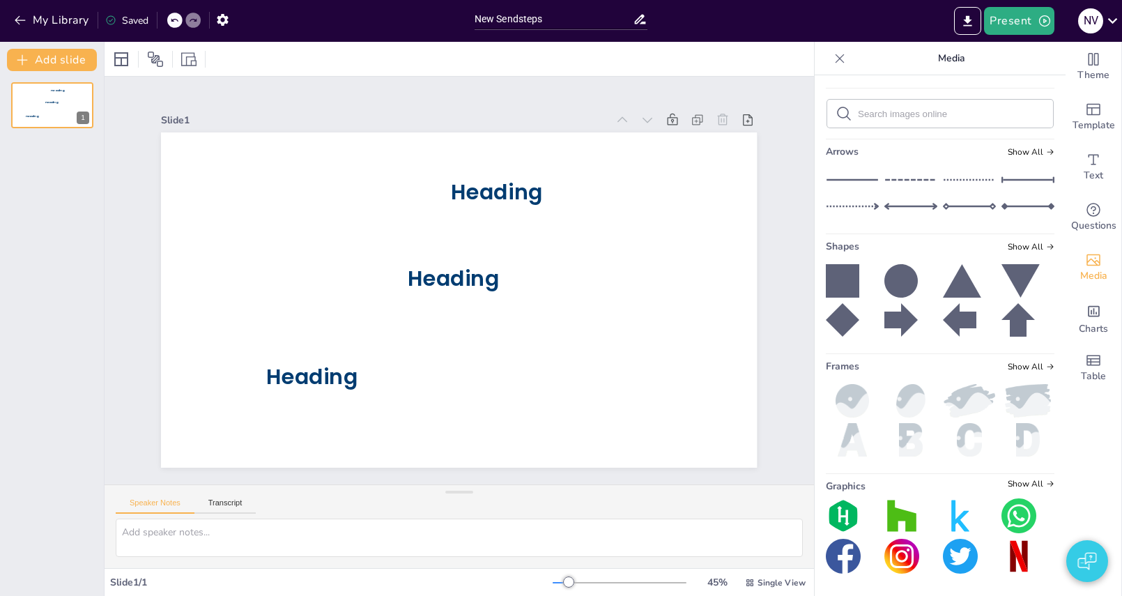
scroll to position [248, 0]
click at [1022, 21] on button "Present" at bounding box center [1019, 21] width 70 height 28
click at [1026, 82] on li "Play presentation" at bounding box center [1039, 86] width 109 height 22
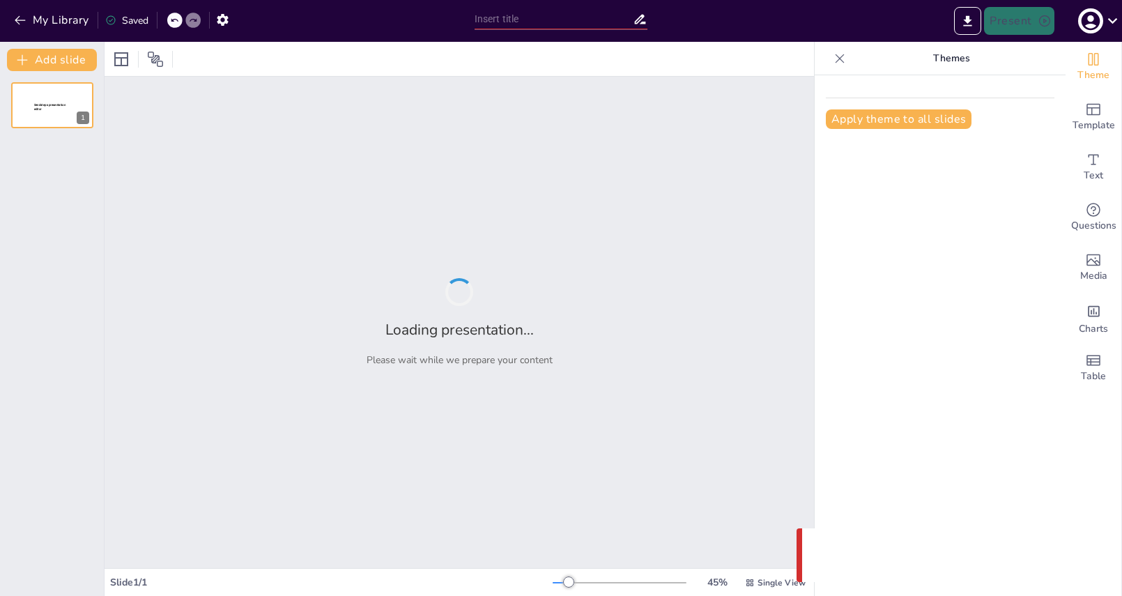
type input "New Sendsteps"
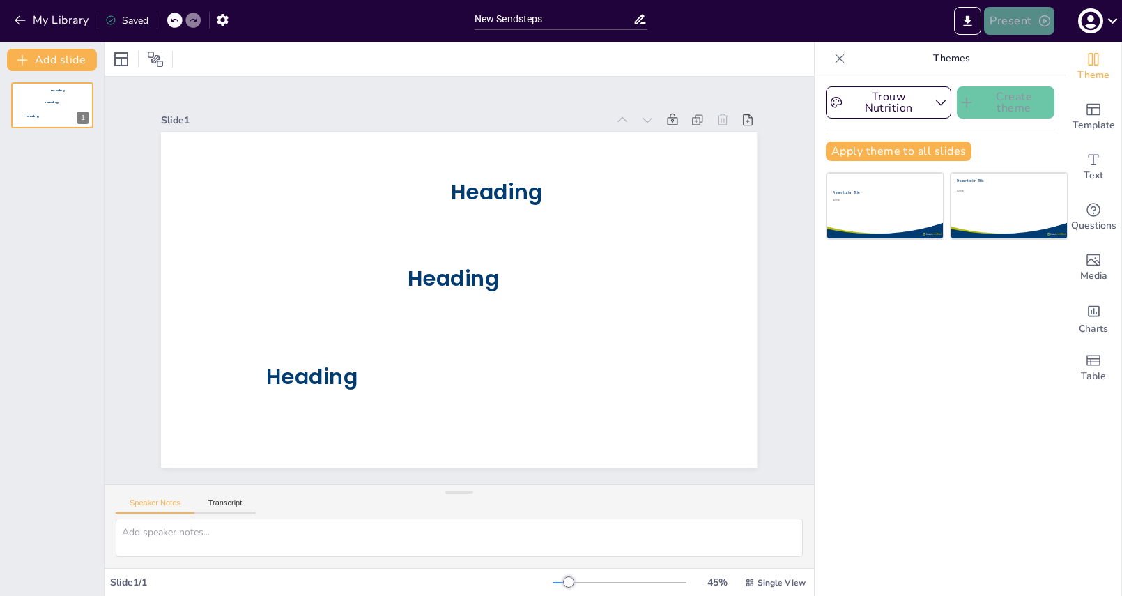
click at [1040, 19] on icon "button" at bounding box center [1044, 21] width 14 height 14
click at [1021, 89] on li "Play presentation" at bounding box center [1039, 86] width 109 height 22
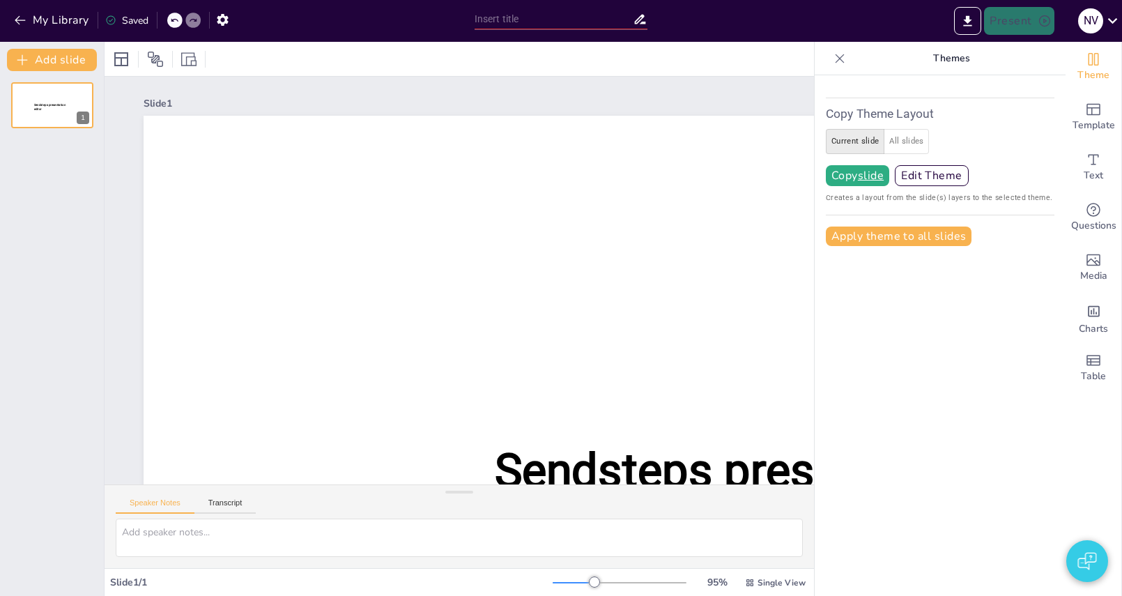
type input "New Sendsteps"
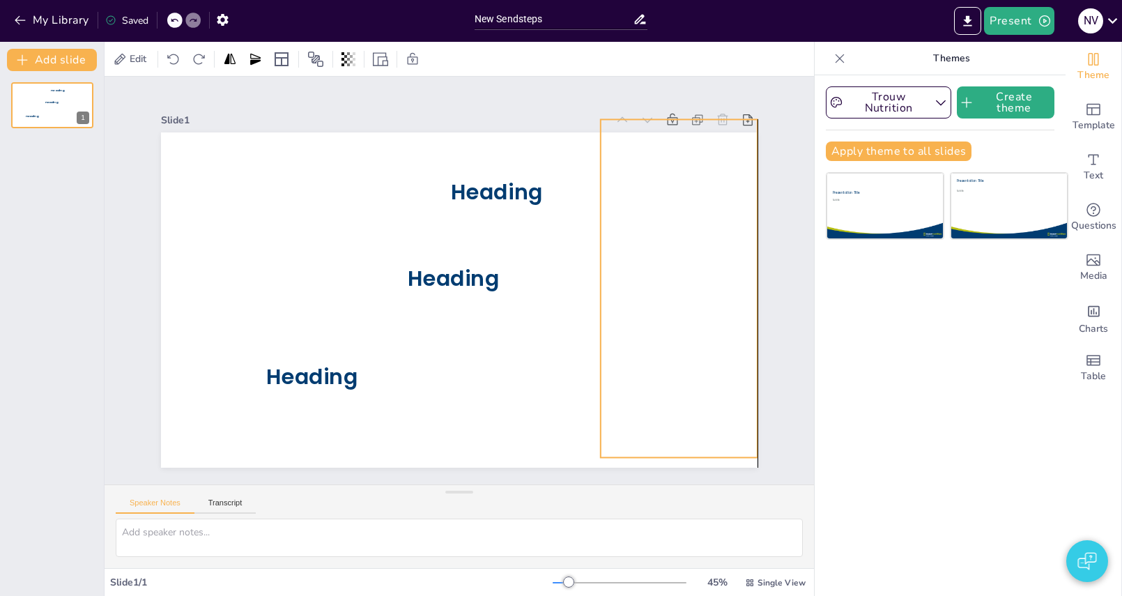
click at [611, 247] on div at bounding box center [679, 288] width 156 height 338
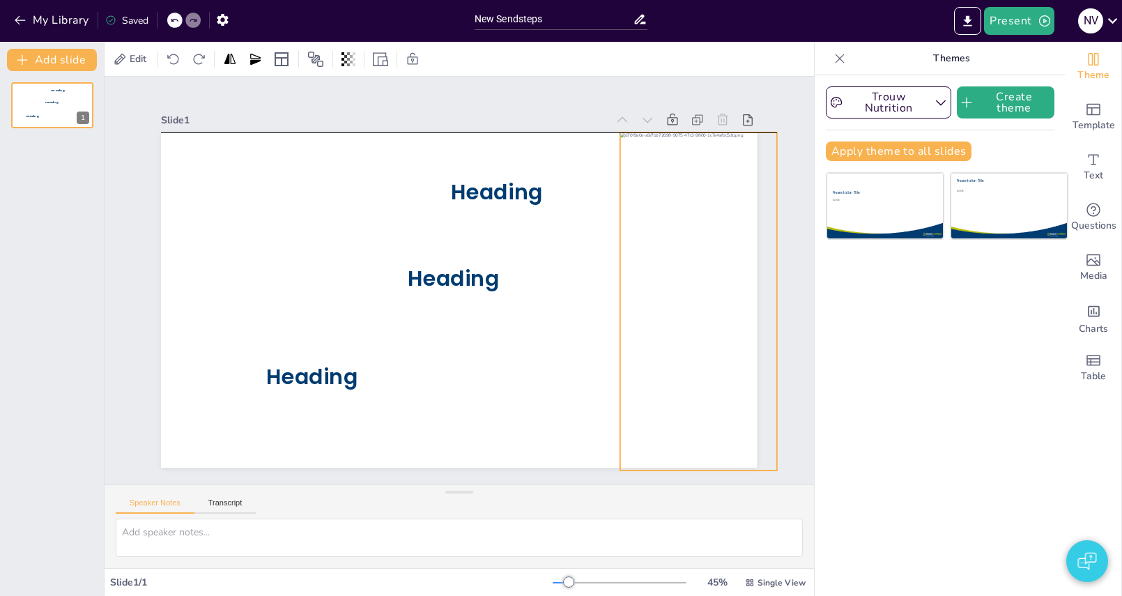
drag, startPoint x: 672, startPoint y: 279, endPoint x: 691, endPoint y: 288, distance: 21.2
click at [691, 288] on div at bounding box center [698, 301] width 156 height 338
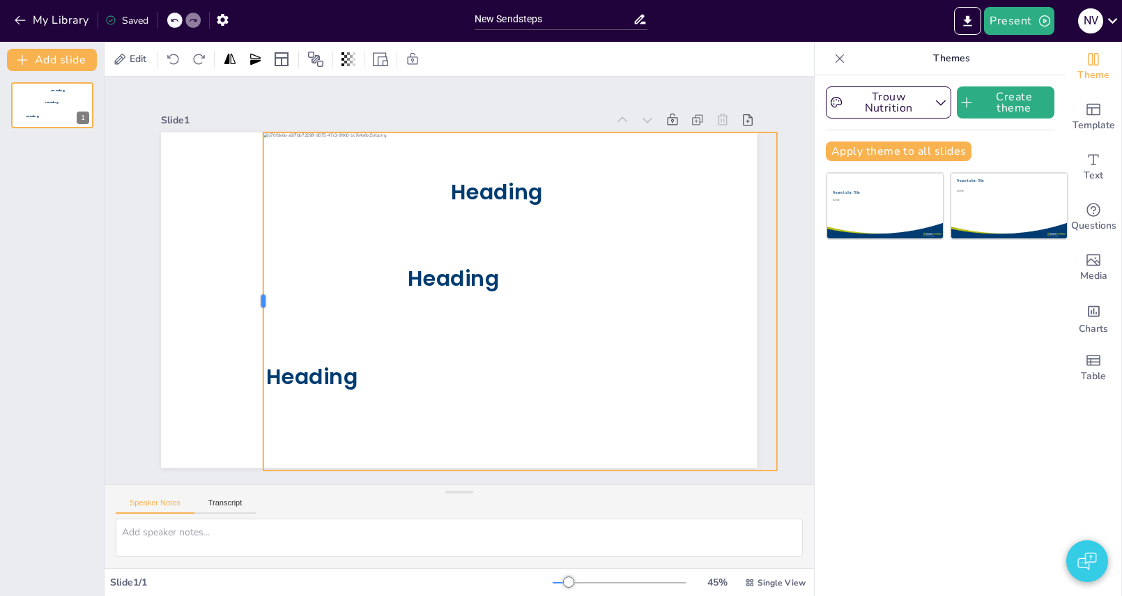
drag, startPoint x: 617, startPoint y: 301, endPoint x: 261, endPoint y: 301, distance: 356.7
click at [261, 301] on div at bounding box center [257, 301] width 11 height 338
